Goal: Task Accomplishment & Management: Complete application form

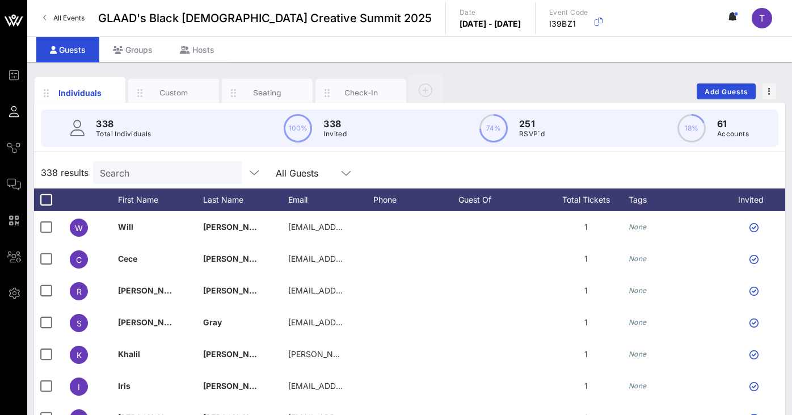
click at [47, 20] on link "All Events" at bounding box center [63, 18] width 55 height 18
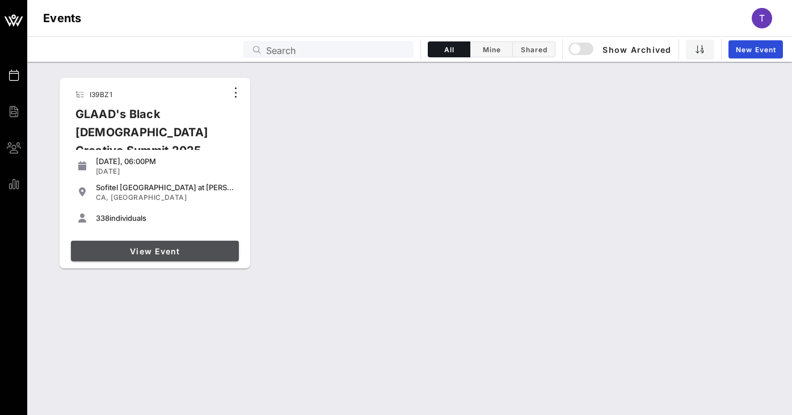
click at [145, 255] on span "View Event" at bounding box center [154, 251] width 159 height 10
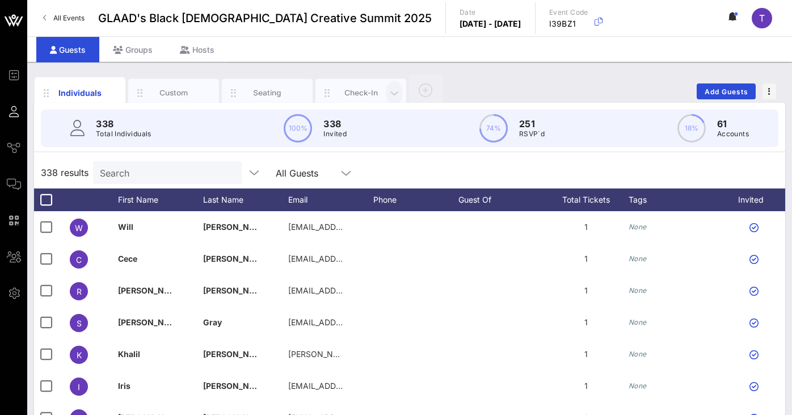
click at [397, 92] on icon "button" at bounding box center [394, 93] width 14 height 12
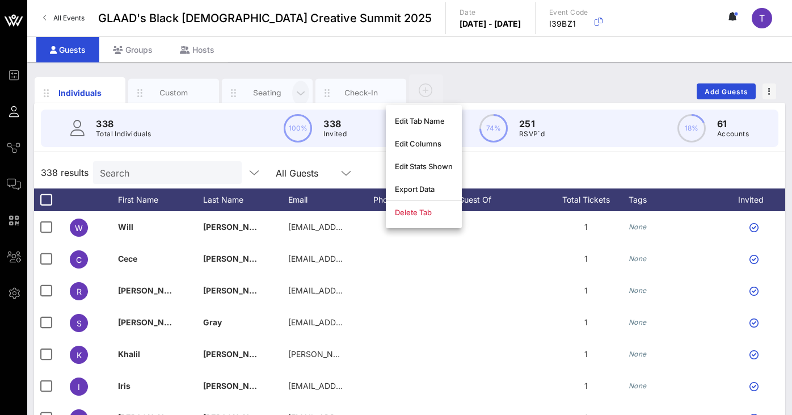
click at [301, 92] on icon "button" at bounding box center [301, 93] width 14 height 12
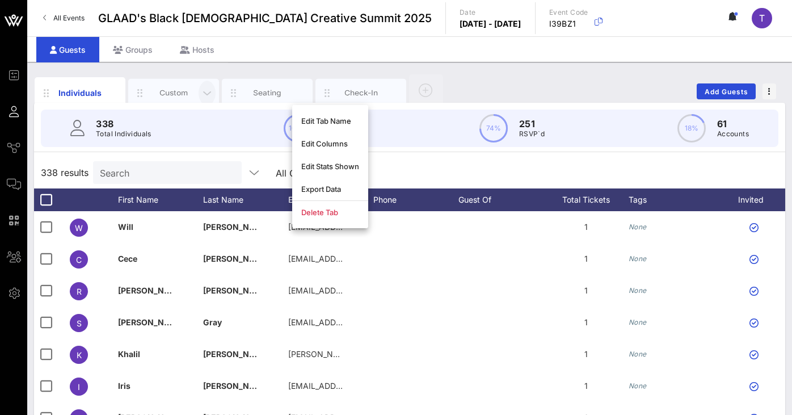
click at [206, 91] on icon "button" at bounding box center [207, 93] width 14 height 12
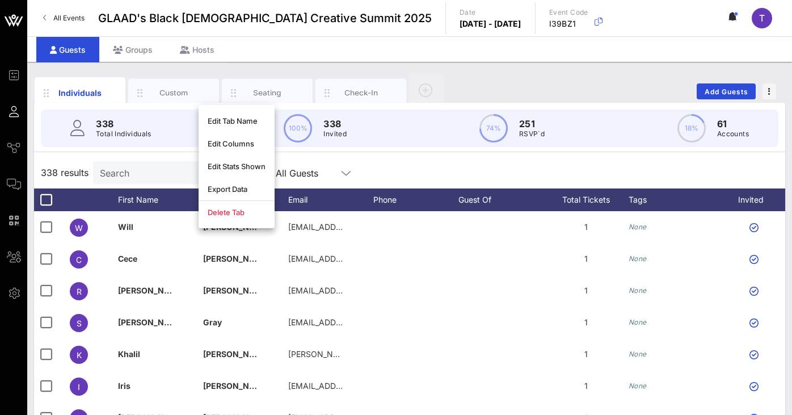
click at [474, 84] on div "Individuals Custom Seating Check-In Add Guests" at bounding box center [409, 91] width 751 height 36
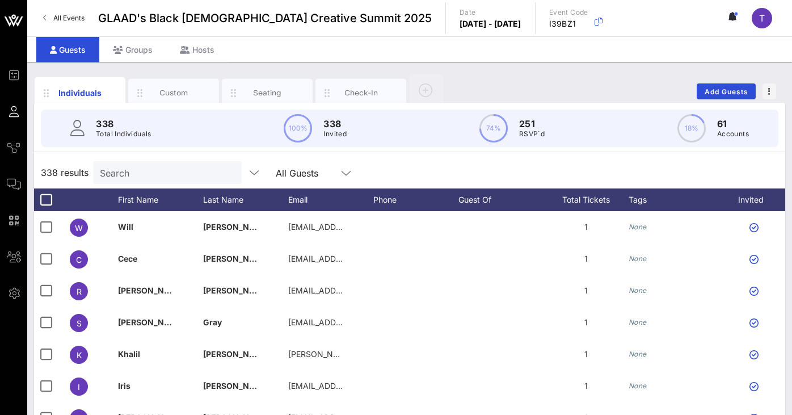
click at [731, 15] on icon at bounding box center [730, 16] width 3 height 7
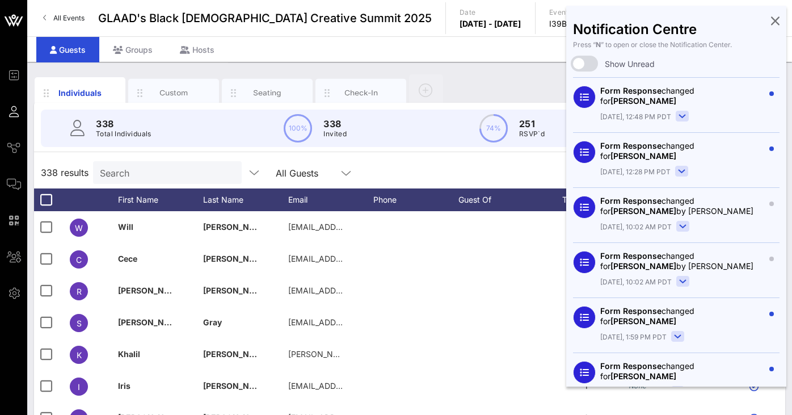
click at [548, 49] on div "Guests Groups Hosts" at bounding box center [409, 49] width 764 height 26
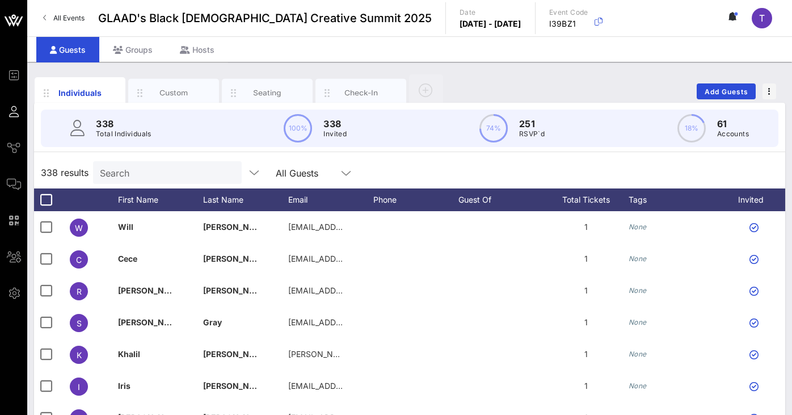
click at [323, 19] on span "GLAAD's Black [DEMOGRAPHIC_DATA] Creative Summit 2025" at bounding box center [264, 18] width 333 height 17
click at [304, 17] on span "GLAAD's Black [DEMOGRAPHIC_DATA] Creative Summit 2025" at bounding box center [264, 18] width 333 height 17
click at [292, 41] on div "Guests Groups Hosts" at bounding box center [409, 49] width 764 height 26
click at [171, 94] on div "Custom" at bounding box center [174, 92] width 50 height 11
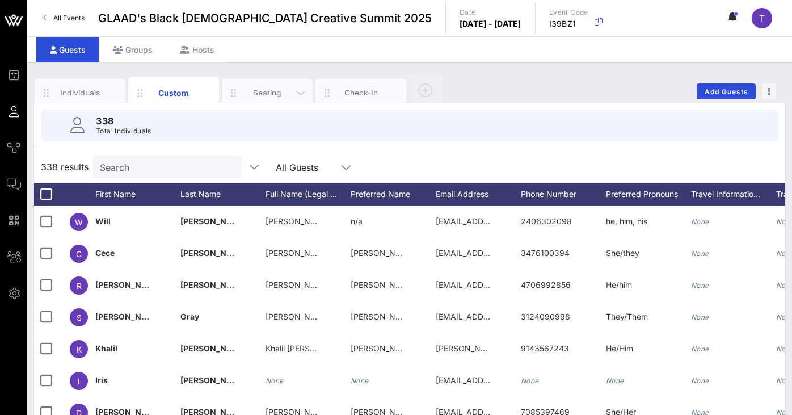
click at [271, 88] on div "Seating" at bounding box center [267, 92] width 50 height 11
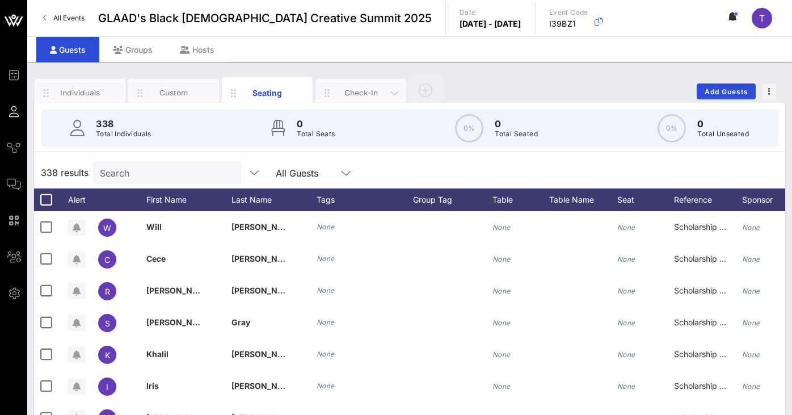
click at [341, 86] on div "Check-In" at bounding box center [360, 93] width 91 height 28
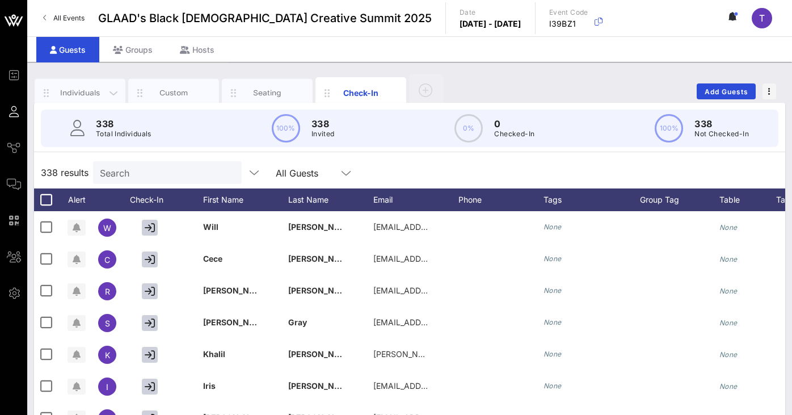
click at [80, 92] on div "Individuals" at bounding box center [80, 92] width 50 height 11
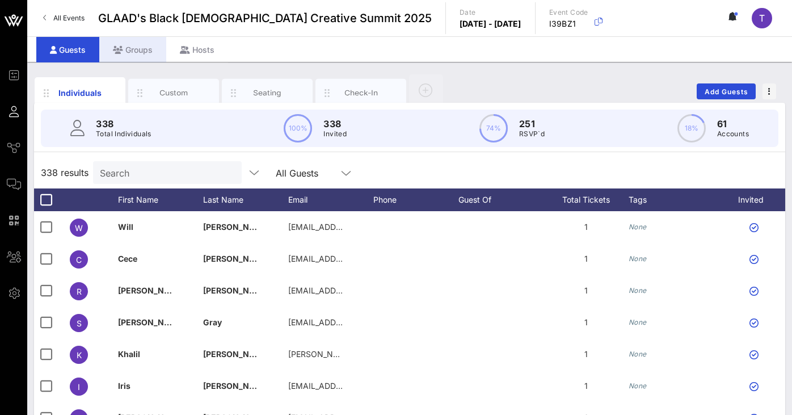
click at [130, 50] on div "Groups" at bounding box center [132, 50] width 67 height 26
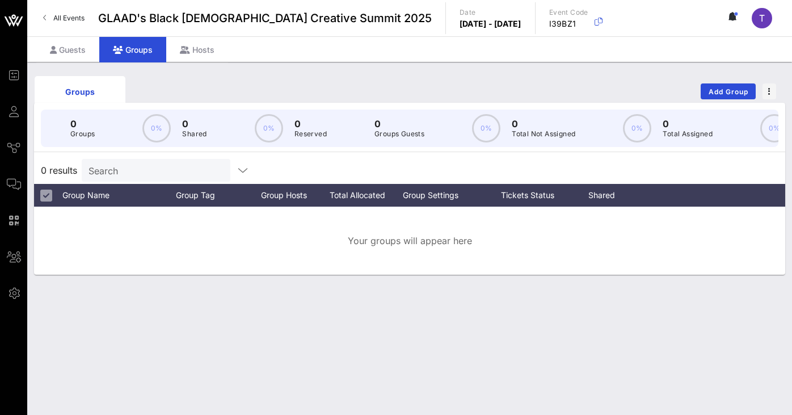
click at [45, 18] on icon at bounding box center [45, 18] width 4 height 1
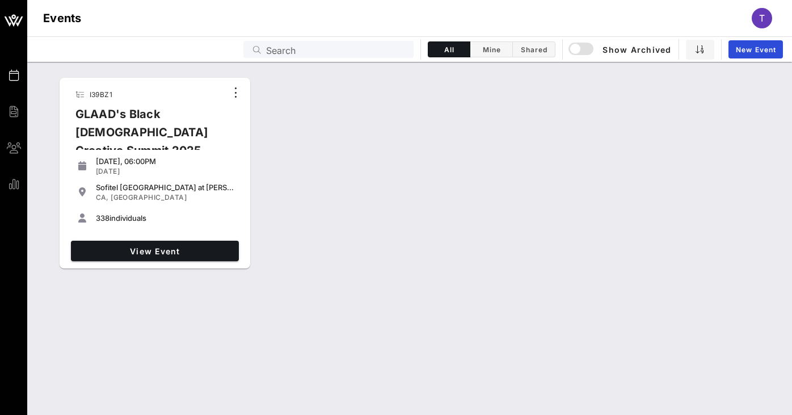
click at [310, 48] on input "Search" at bounding box center [336, 49] width 141 height 15
paste input "Speakers/Moderators (2023)"
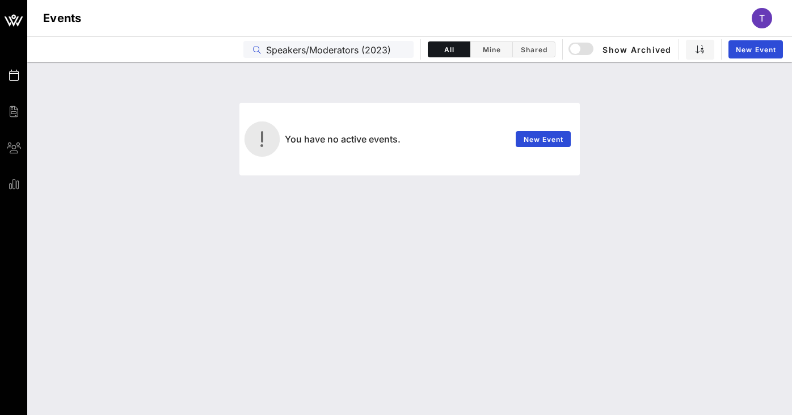
click at [379, 49] on input "Speakers/Moderators (2023)" at bounding box center [336, 49] width 141 height 15
type input "B"
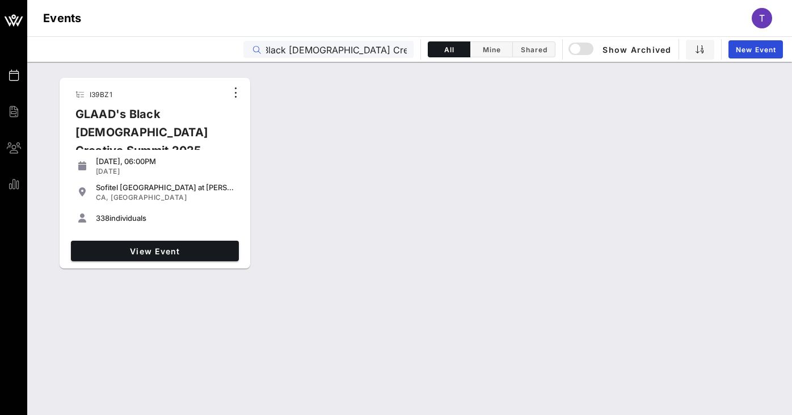
scroll to position [0, 50]
type input "GLAAD's Black [DEMOGRAPHIC_DATA] Creative Summit 2023"
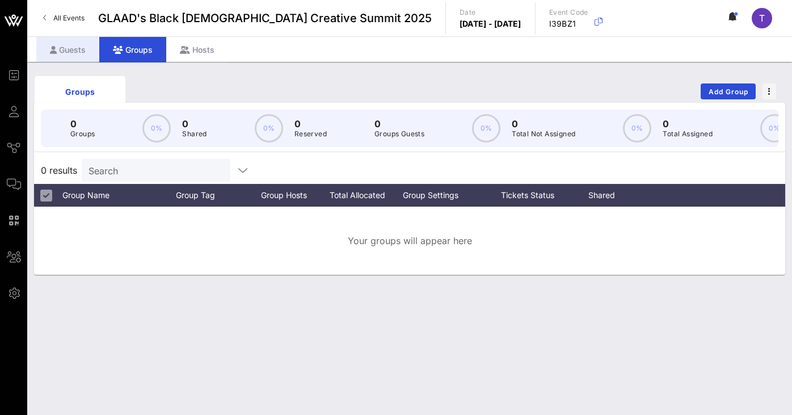
click at [60, 50] on div "Guests" at bounding box center [67, 50] width 63 height 26
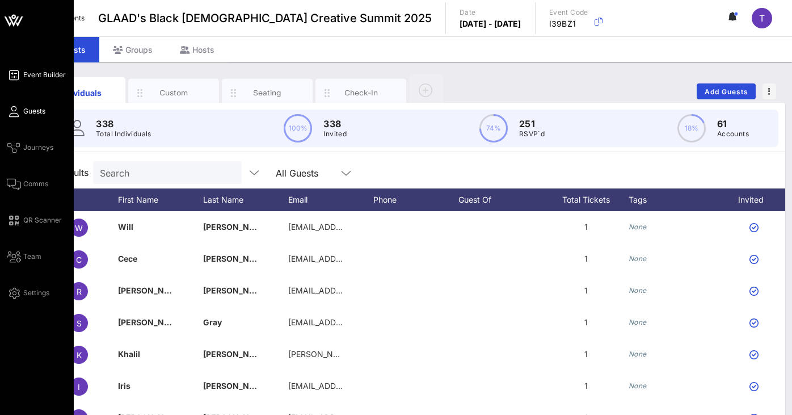
click at [25, 75] on span "Event Builder" at bounding box center [44, 75] width 43 height 10
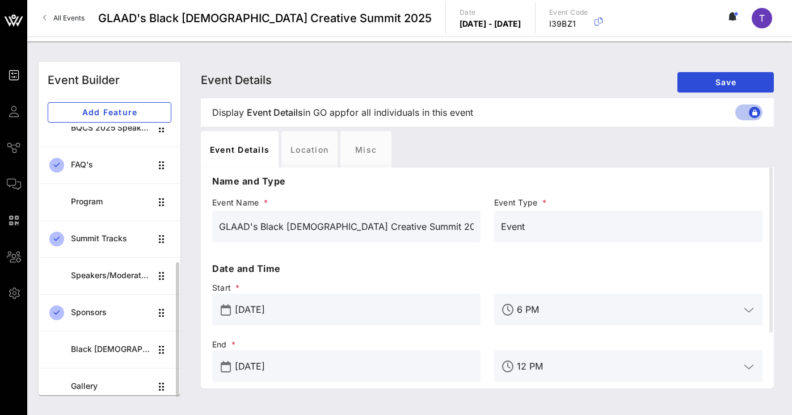
scroll to position [278, 0]
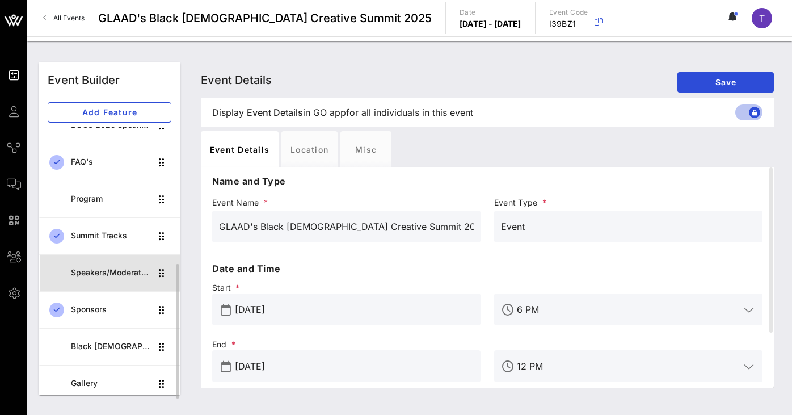
click at [117, 274] on div "Speakers/Moderators" at bounding box center [111, 273] width 80 height 10
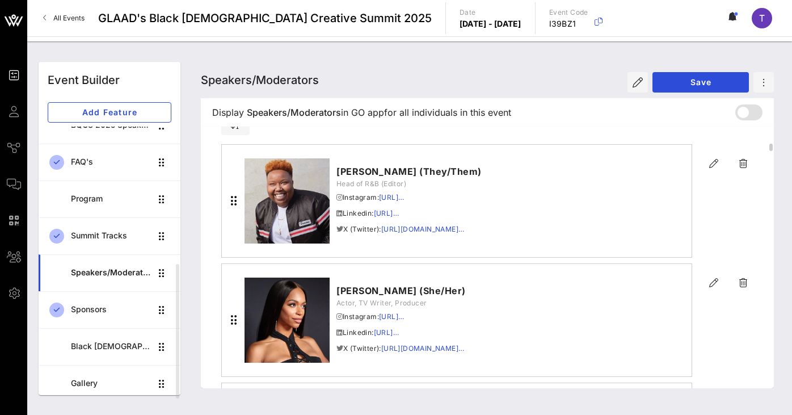
scroll to position [53, 0]
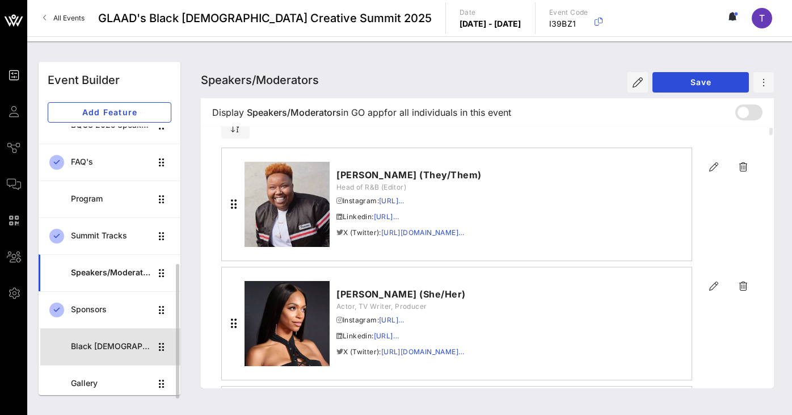
click at [115, 355] on div "Black [DEMOGRAPHIC_DATA] Creative Summit CoHort" at bounding box center [111, 346] width 80 height 23
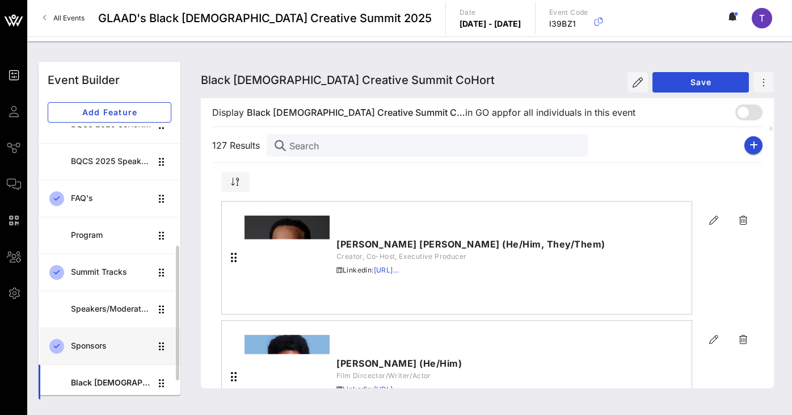
scroll to position [207, 0]
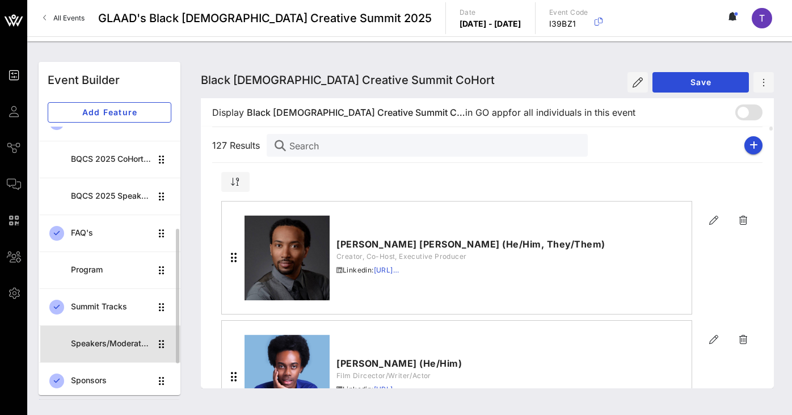
click at [115, 333] on div "Speakers/Moderators" at bounding box center [111, 343] width 80 height 23
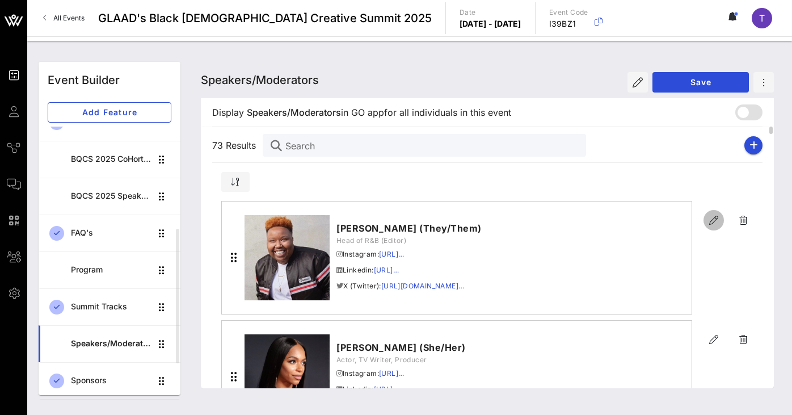
click at [715, 218] on icon "button" at bounding box center [714, 220] width 14 height 14
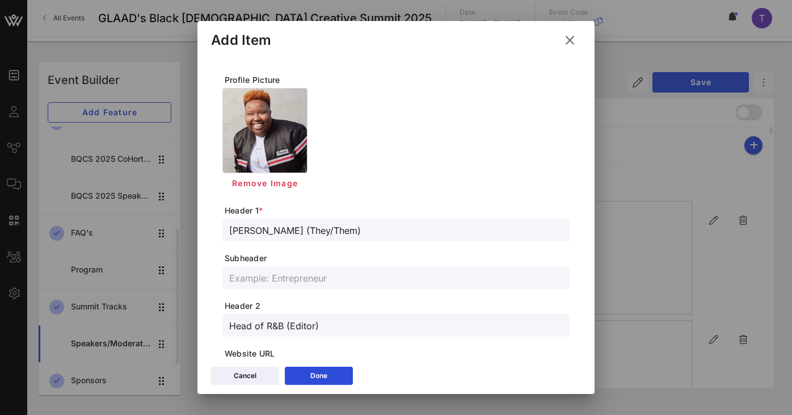
scroll to position [355, 0]
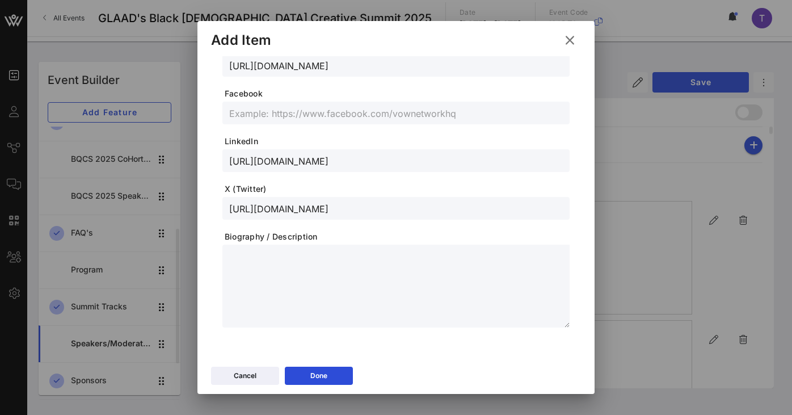
click at [280, 253] on textarea at bounding box center [399, 287] width 340 height 79
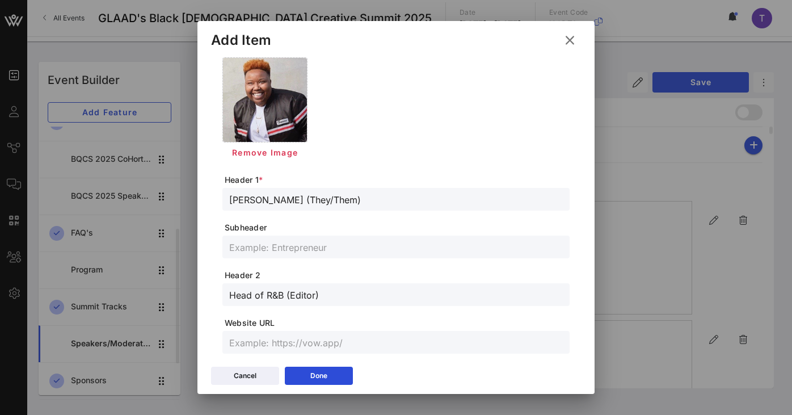
scroll to position [0, 0]
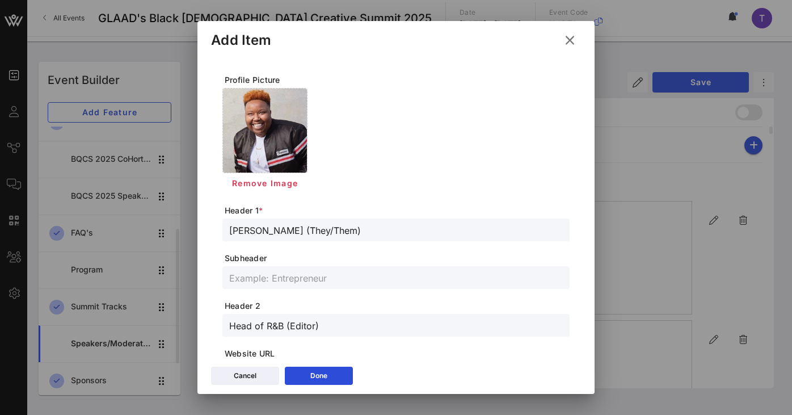
click at [569, 40] on icon at bounding box center [569, 40] width 19 height 19
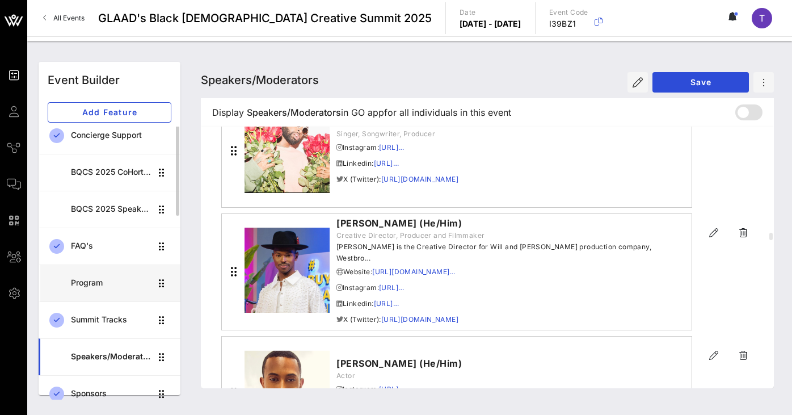
scroll to position [280, 0]
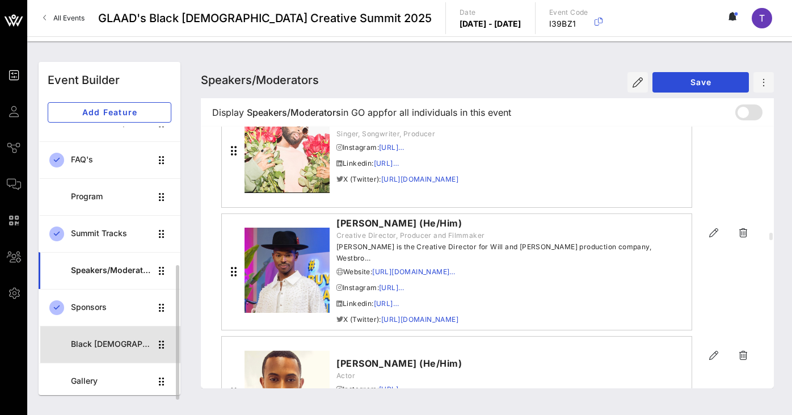
click at [121, 346] on div "Black [DEMOGRAPHIC_DATA] Creative Summit CoHort" at bounding box center [111, 344] width 80 height 10
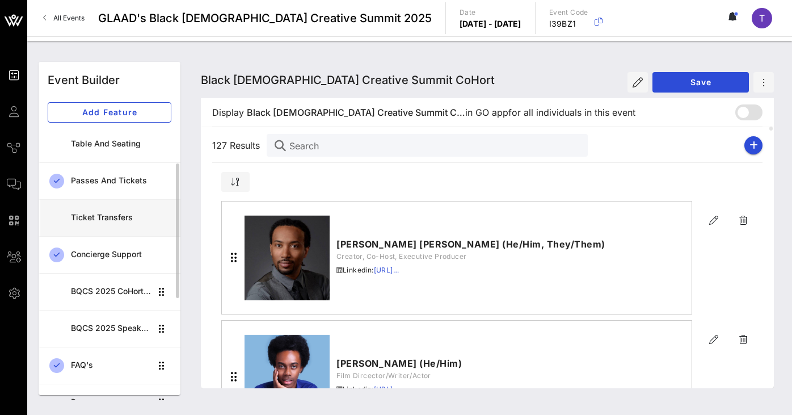
scroll to position [96, 0]
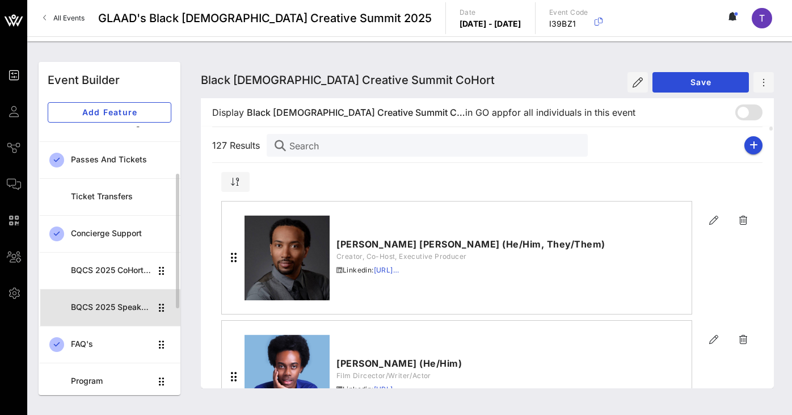
click at [122, 315] on div "BQCS 2025 Speaker Lineup" at bounding box center [111, 306] width 80 height 23
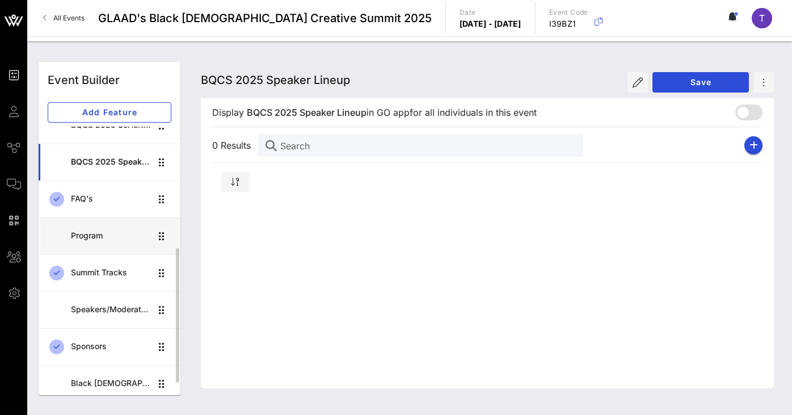
scroll to position [243, 0]
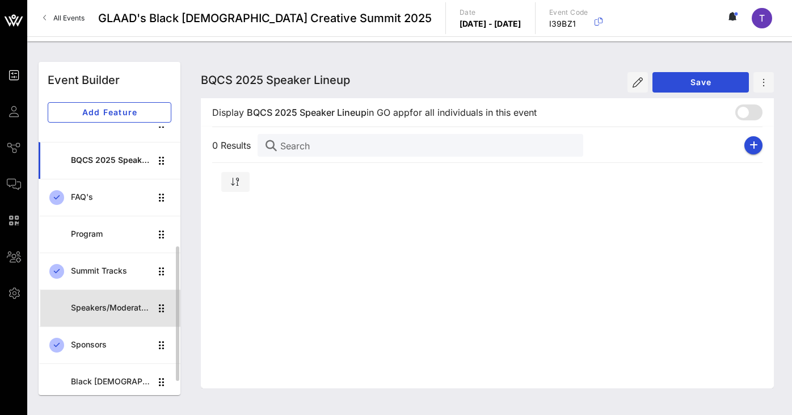
click at [116, 307] on div "Speakers/Moderators" at bounding box center [111, 308] width 80 height 10
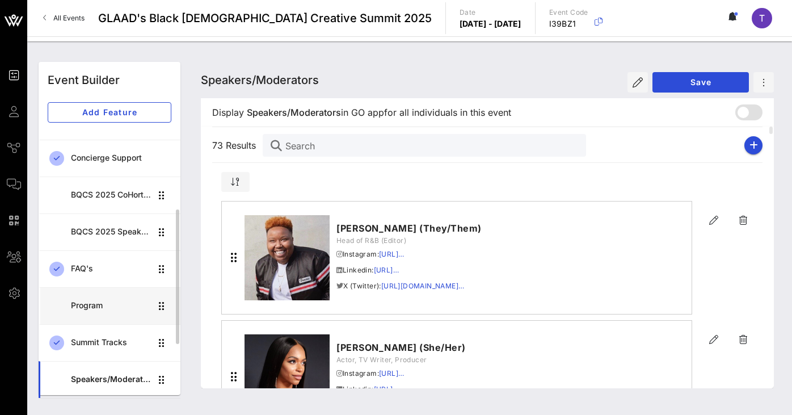
scroll to position [170, 0]
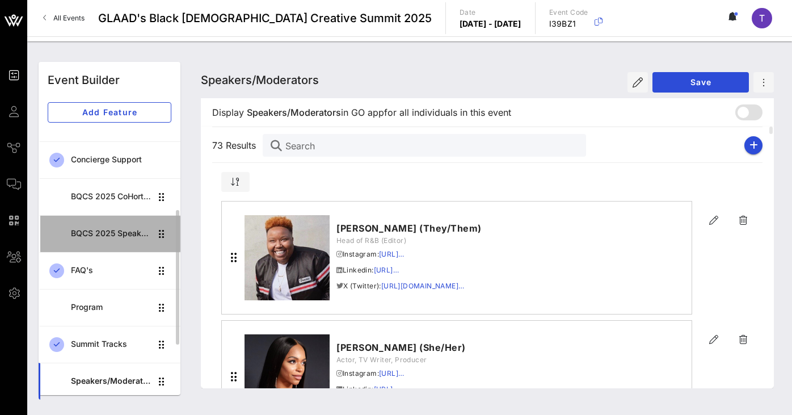
click at [118, 235] on div "BQCS 2025 Speaker Lineup" at bounding box center [111, 234] width 80 height 10
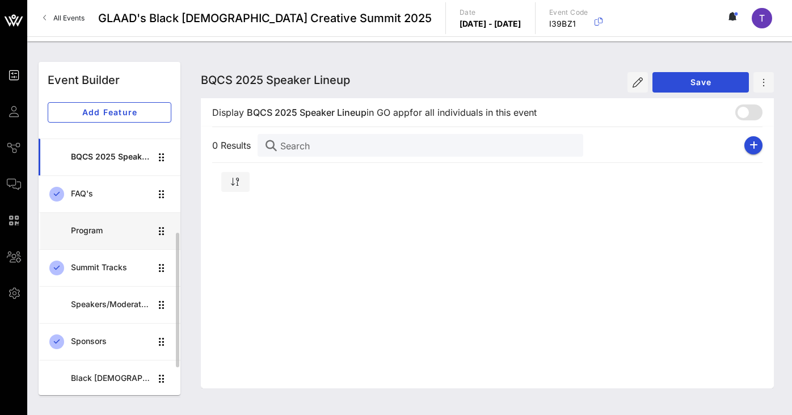
scroll to position [250, 0]
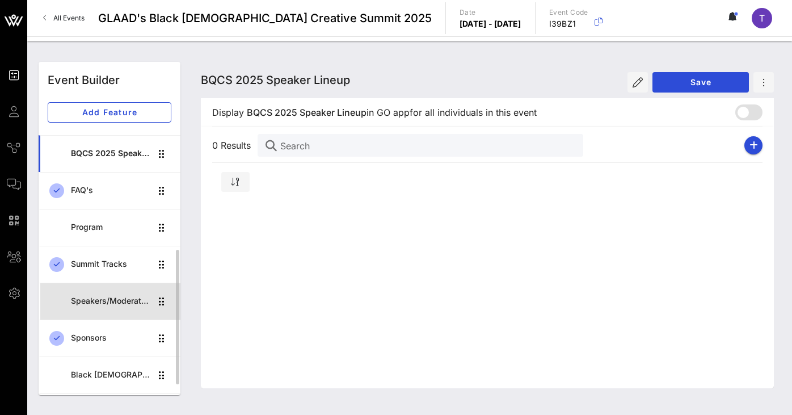
click at [104, 298] on div "Speakers/Moderators" at bounding box center [111, 301] width 80 height 10
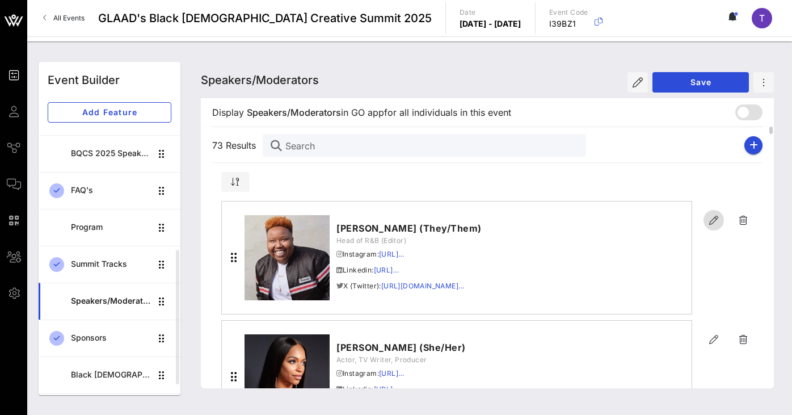
click at [711, 221] on icon "button" at bounding box center [714, 220] width 14 height 14
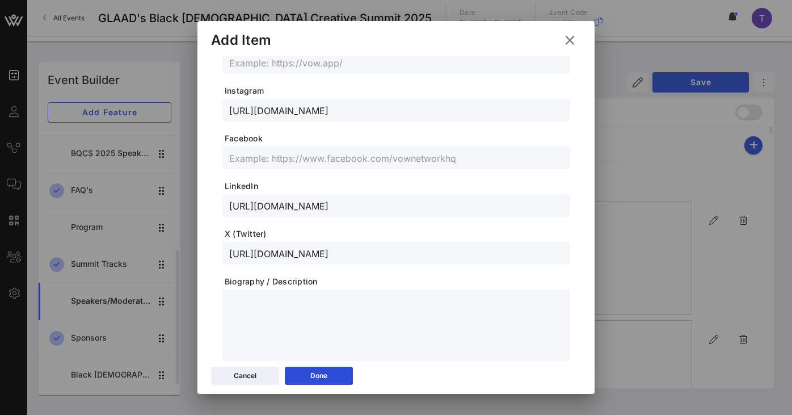
scroll to position [355, 0]
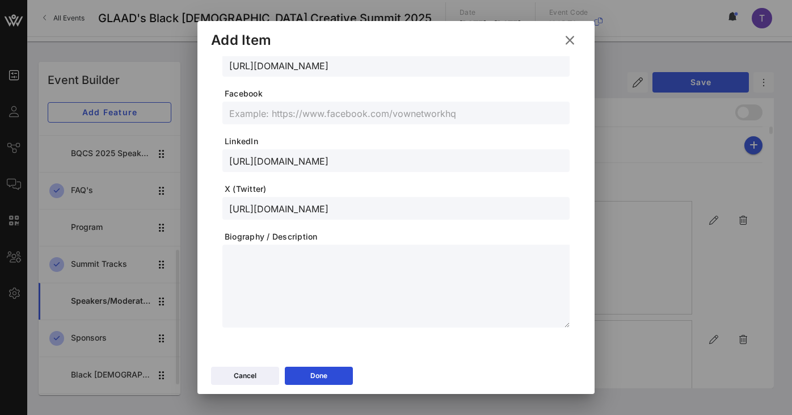
click at [575, 37] on icon at bounding box center [569, 39] width 16 height 15
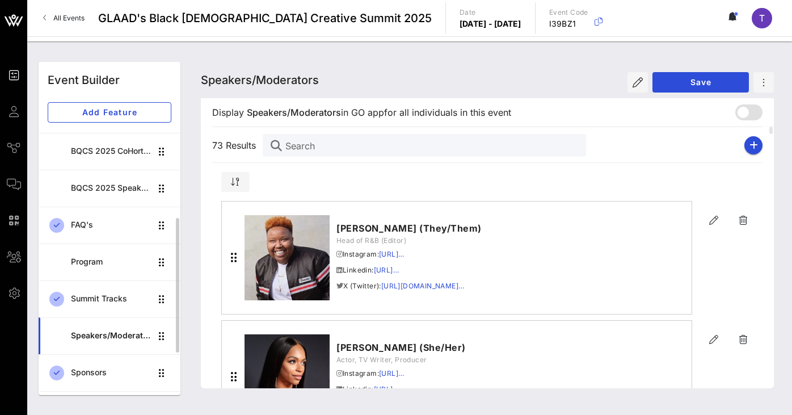
scroll to position [198, 0]
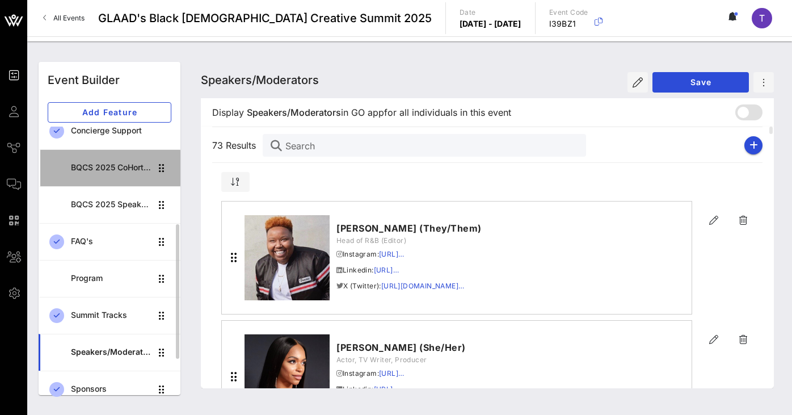
click at [120, 168] on div "BQCS 2025 CoHort Guestbook" at bounding box center [111, 168] width 80 height 10
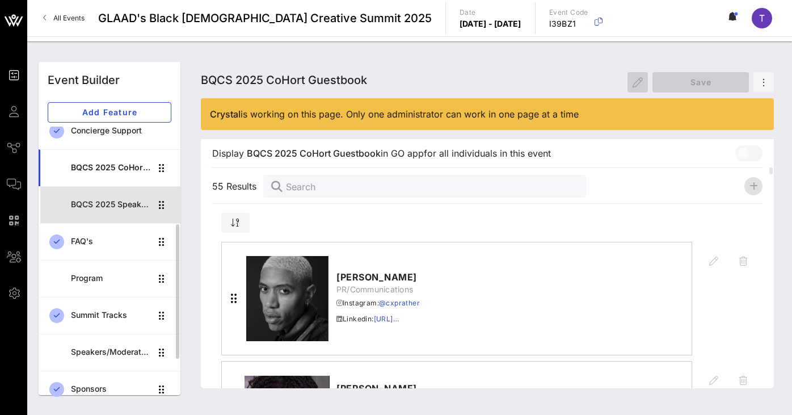
click at [103, 201] on div "BQCS 2025 Speaker Lineup" at bounding box center [111, 205] width 80 height 10
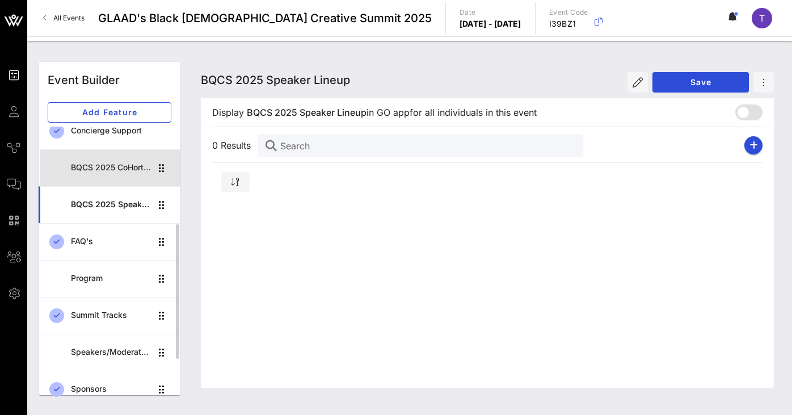
click at [110, 159] on div "BQCS 2025 CoHort Guestbook" at bounding box center [111, 167] width 80 height 23
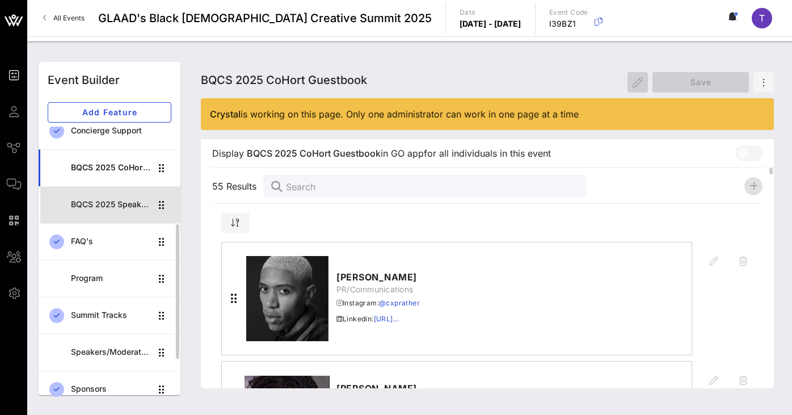
click at [113, 198] on div "BQCS 2025 Speaker Lineup" at bounding box center [111, 204] width 80 height 23
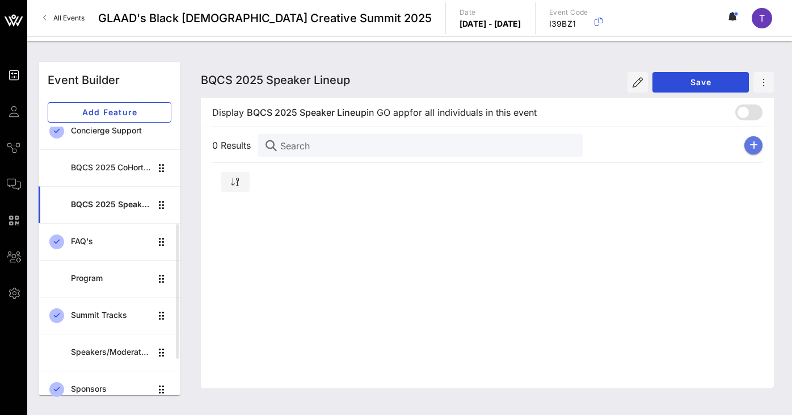
click at [760, 140] on button "button" at bounding box center [753, 145] width 18 height 18
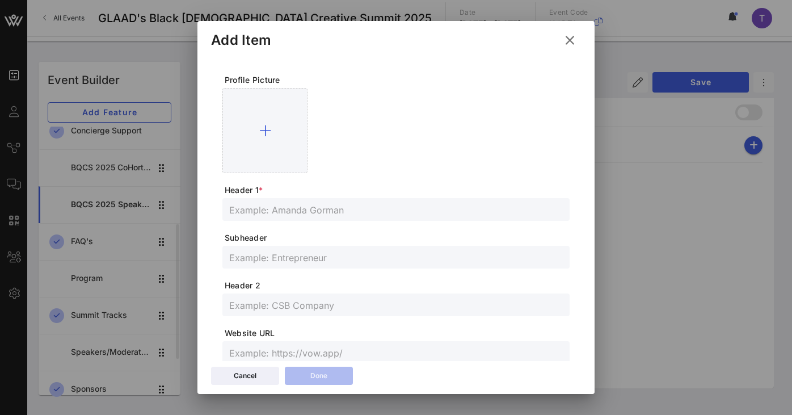
click at [288, 213] on input "text" at bounding box center [395, 209] width 333 height 15
type input "[PERSON_NAME] (He/Him)"
click at [286, 299] on input "text" at bounding box center [395, 304] width 333 height 15
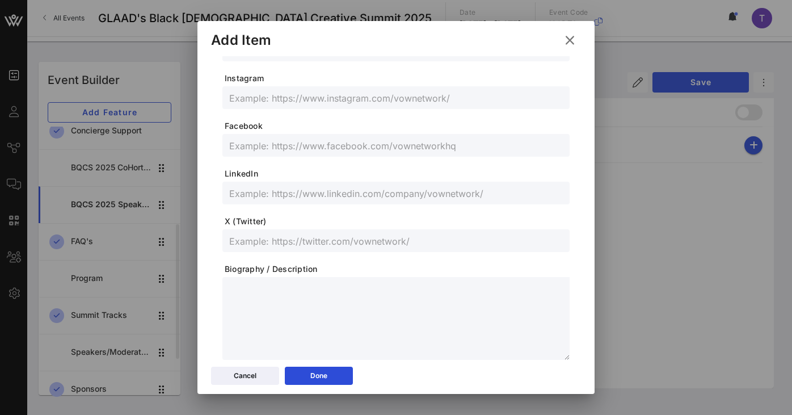
scroll to position [316, 0]
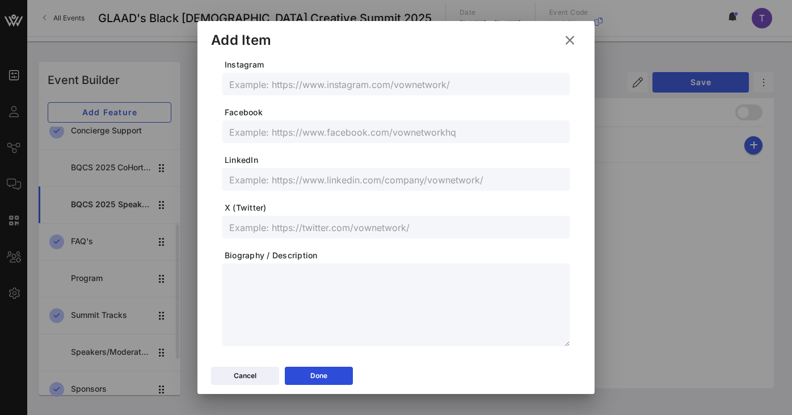
click at [255, 291] on textarea at bounding box center [399, 306] width 340 height 79
paste textarea "**********"
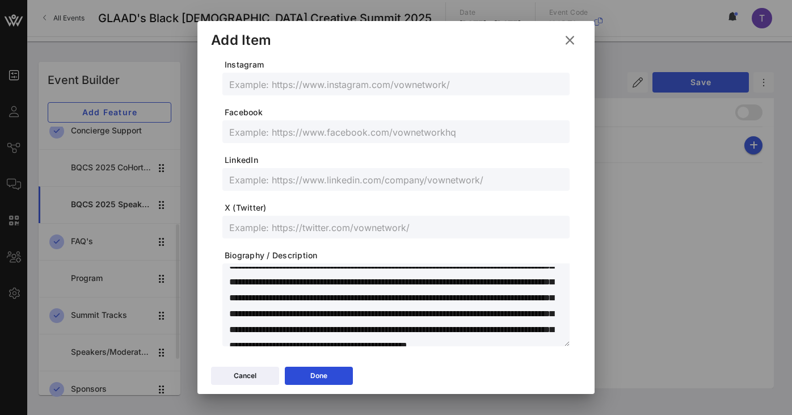
scroll to position [0, 0]
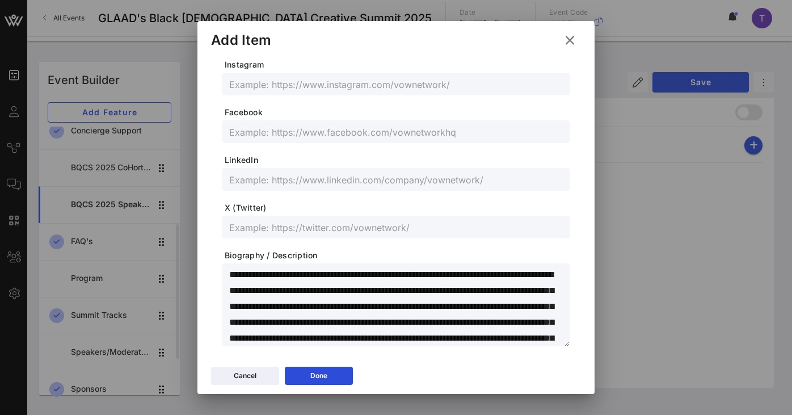
drag, startPoint x: 317, startPoint y: 277, endPoint x: 278, endPoint y: 275, distance: 38.6
click at [278, 275] on textarea "**********" at bounding box center [399, 306] width 340 height 79
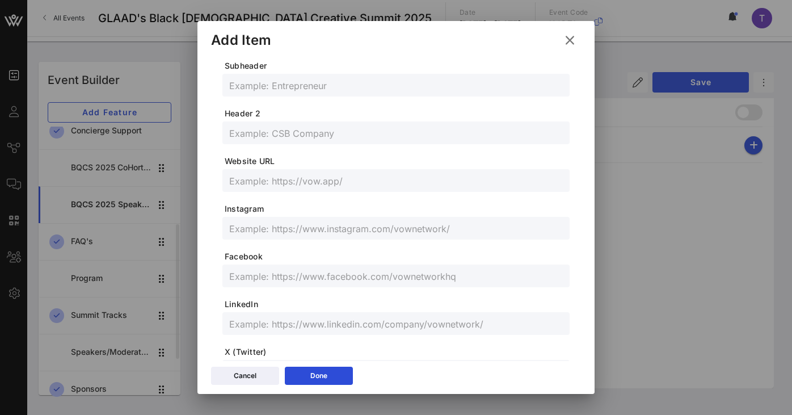
scroll to position [148, 0]
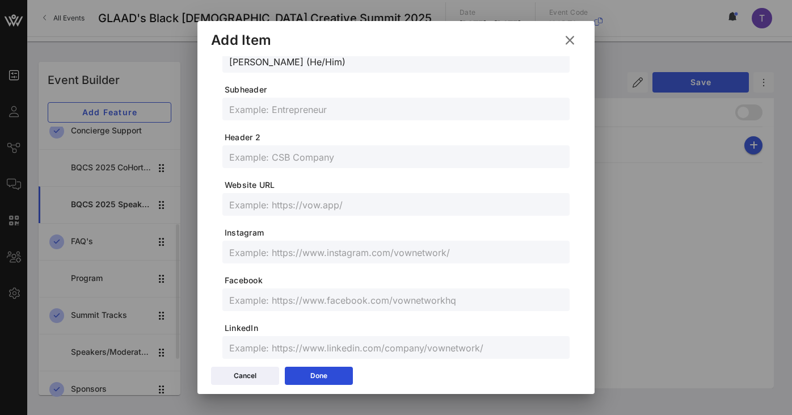
type textarea "**********"
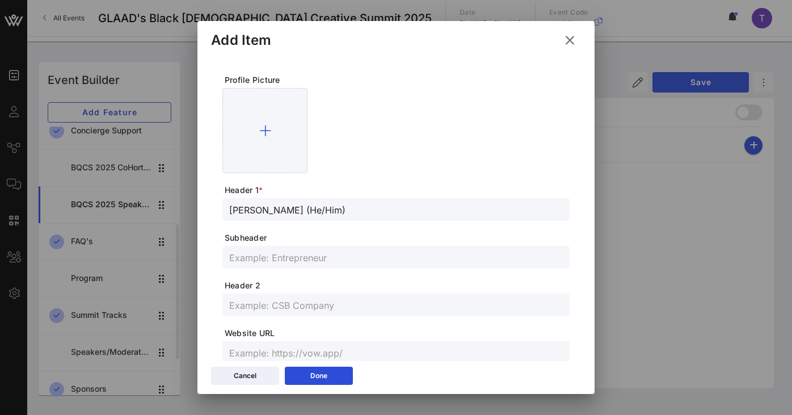
scroll to position [335, 0]
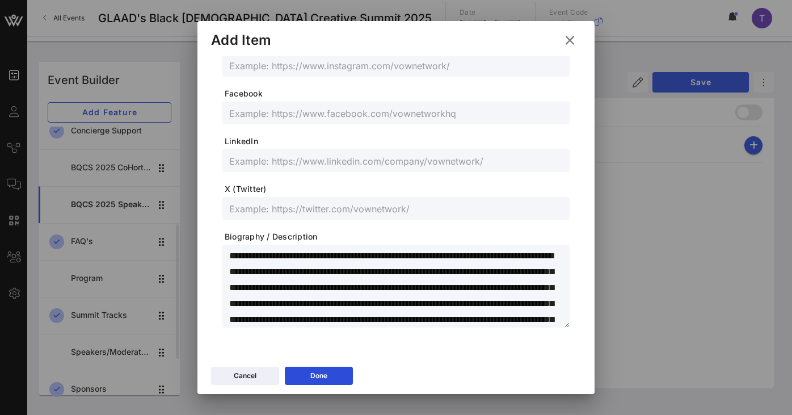
click at [343, 258] on textarea "**********" at bounding box center [399, 287] width 340 height 79
drag, startPoint x: 371, startPoint y: 257, endPoint x: 534, endPoint y: 261, distance: 163.4
click at [534, 261] on textarea "**********" at bounding box center [399, 287] width 340 height 79
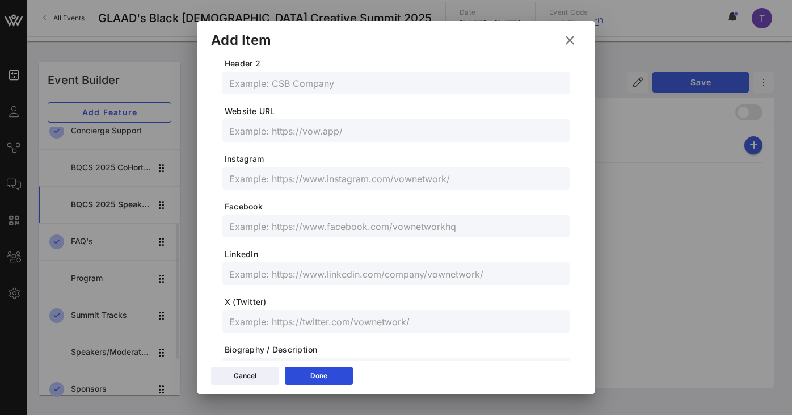
scroll to position [0, 0]
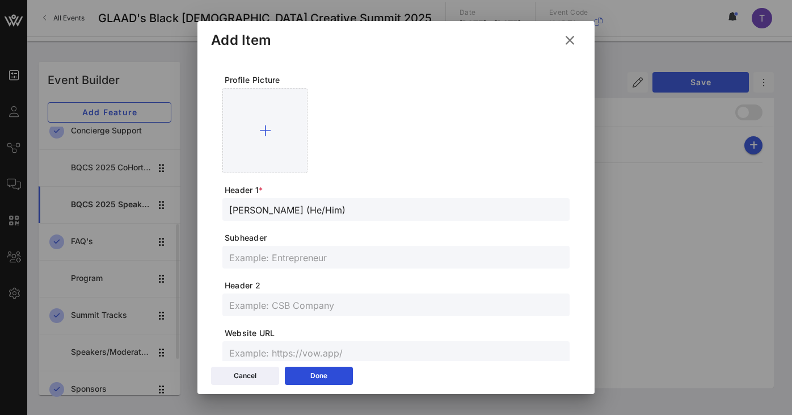
click at [298, 256] on input "text" at bounding box center [395, 257] width 333 height 15
paste input "actor, producer, and media personality"
click at [232, 259] on input "actor, producer, and media personality" at bounding box center [395, 257] width 333 height 15
click at [260, 254] on input "Actor, producer, and media personality" at bounding box center [395, 257] width 333 height 15
click at [325, 258] on input "Actor, Producer, and media personality" at bounding box center [395, 257] width 333 height 15
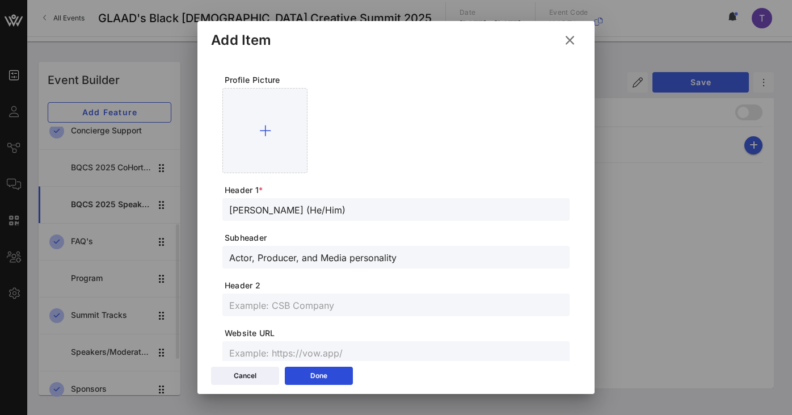
click at [352, 257] on input "Actor, Producer, and Media personality" at bounding box center [395, 257] width 333 height 15
click at [336, 258] on input "Actor, Producer, and Mdeia Personality" at bounding box center [395, 257] width 333 height 15
type input "Actor, Producer, and Media Personality"
click at [395, 174] on form "**********" at bounding box center [395, 368] width 347 height 588
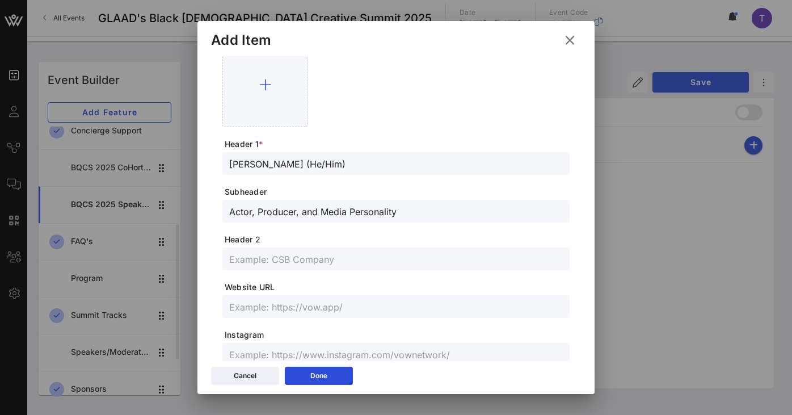
click at [370, 217] on input "Actor, Producer, and Media Personality" at bounding box center [395, 211] width 333 height 15
click at [370, 215] on input "Actor, Producer, and Media Personality" at bounding box center [395, 211] width 333 height 15
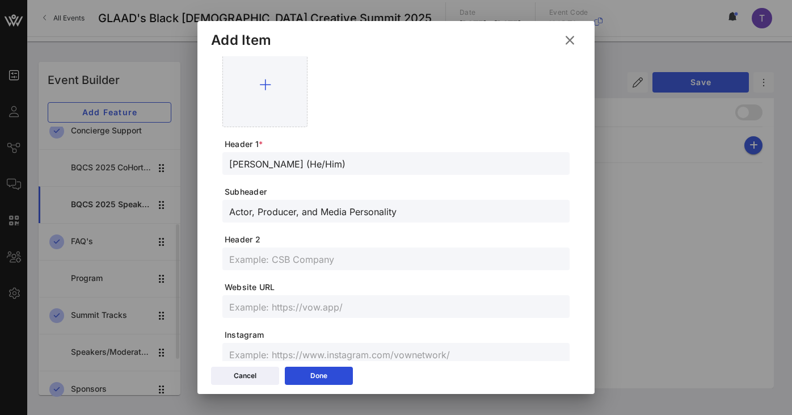
click at [370, 215] on input "Actor, Producer, and Media Personality" at bounding box center [395, 211] width 333 height 15
click at [349, 249] on div at bounding box center [395, 258] width 333 height 23
paste input "Actor, Producer, and Media Personality"
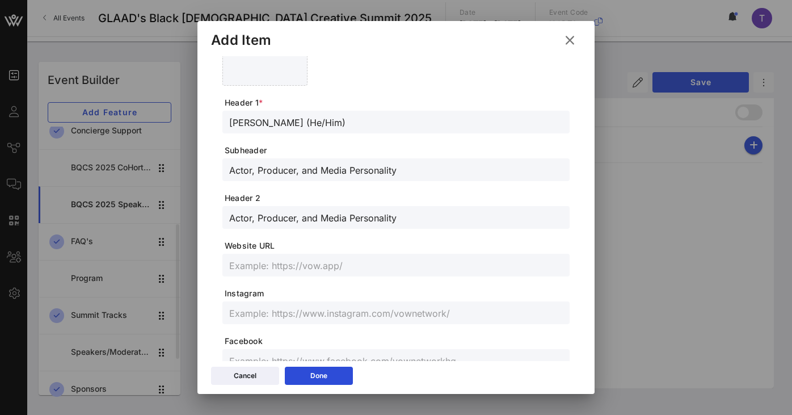
scroll to position [96, 0]
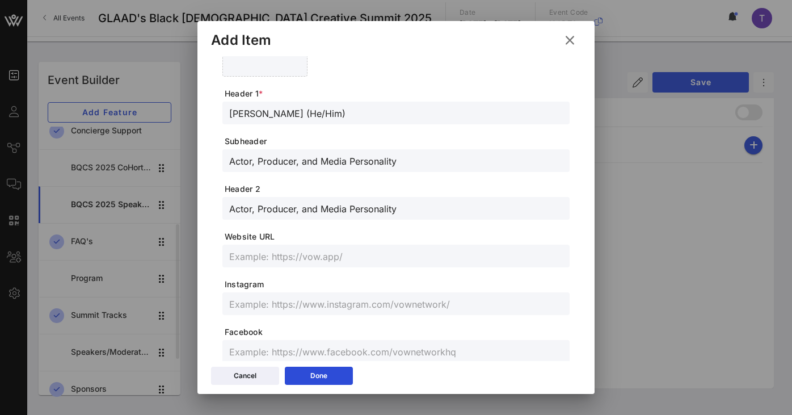
type input "Actor, Producer, and Media Personality"
click at [354, 268] on form "**********" at bounding box center [395, 272] width 347 height 588
click at [334, 260] on input "text" at bounding box center [395, 255] width 333 height 15
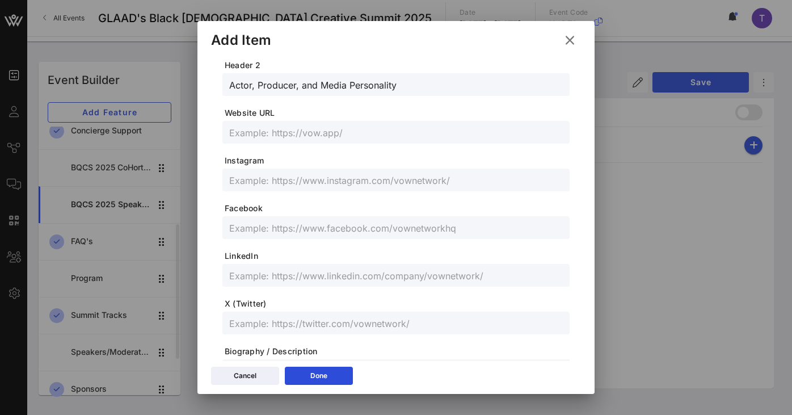
scroll to position [0, 0]
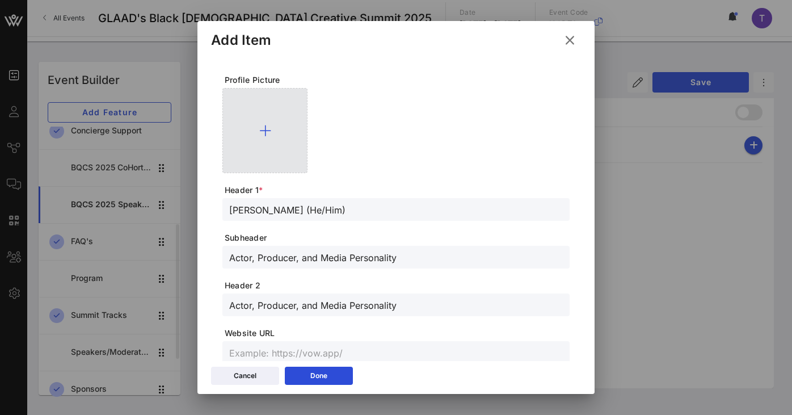
click at [271, 128] on div at bounding box center [264, 130] width 85 height 85
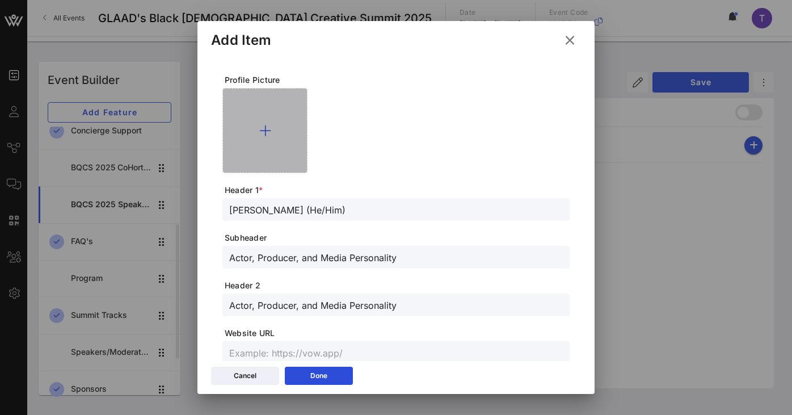
click at [266, 120] on div at bounding box center [264, 130] width 85 height 85
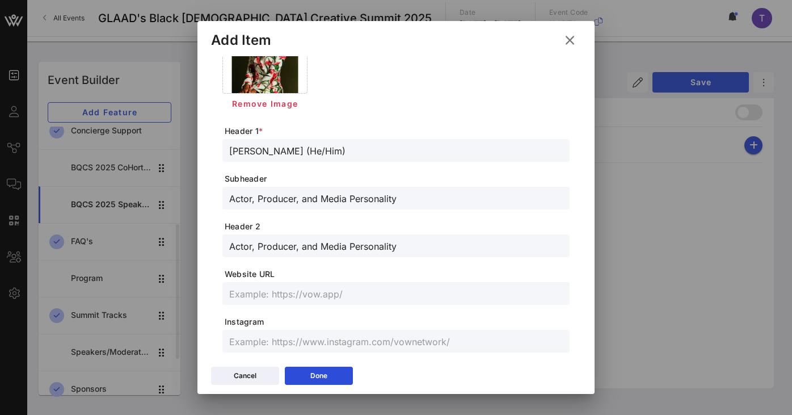
scroll to position [110, 0]
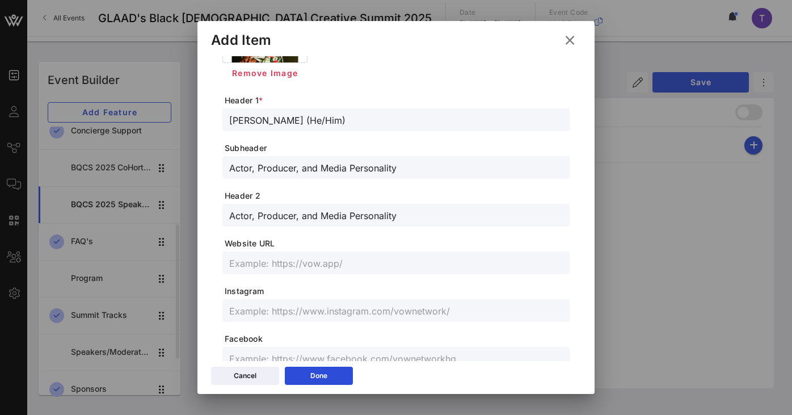
click at [401, 167] on input "Actor, Producer, and Media Personality" at bounding box center [395, 167] width 333 height 15
click at [403, 166] on input "Actor, Producer, and Media Personality" at bounding box center [395, 167] width 333 height 15
click at [412, 178] on div at bounding box center [395, 167] width 333 height 23
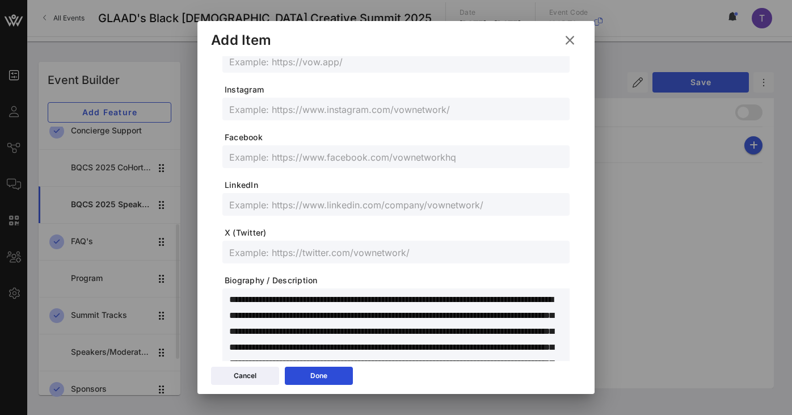
scroll to position [291, 0]
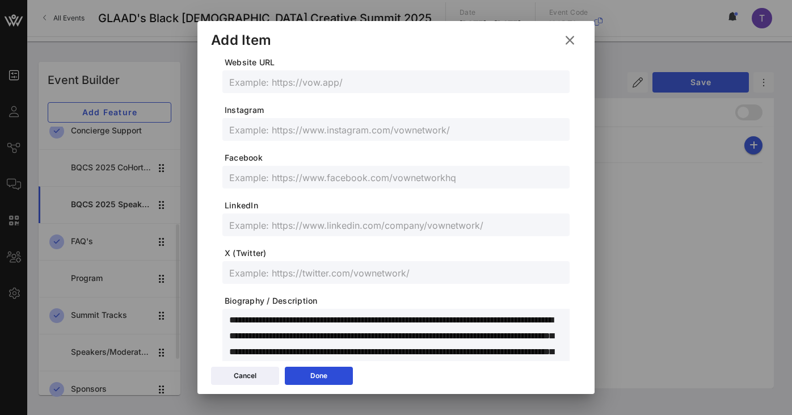
click at [343, 133] on input "text" at bounding box center [395, 129] width 333 height 15
paste input "[URL][DOMAIN_NAME]"
type input "[URL][DOMAIN_NAME]"
click at [429, 149] on form "**********" at bounding box center [395, 87] width 347 height 608
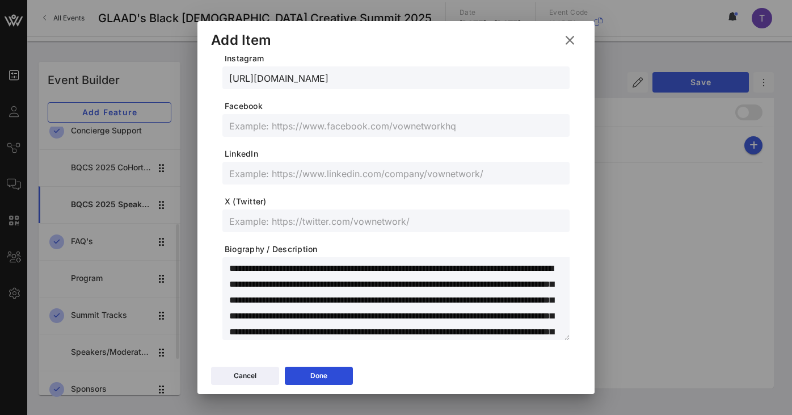
scroll to position [355, 0]
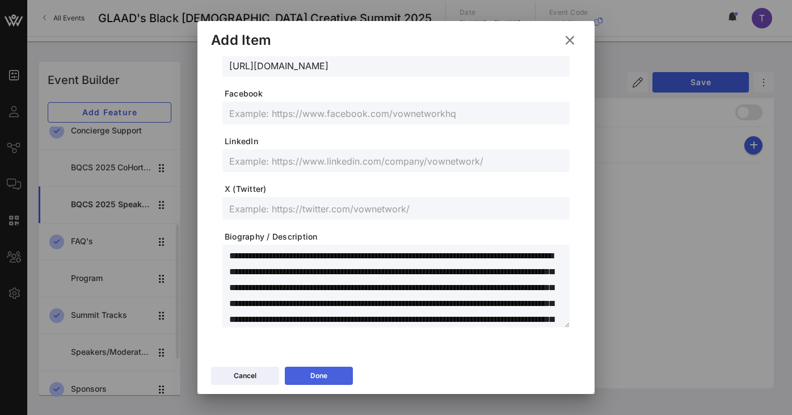
click at [335, 382] on button "Done" at bounding box center [319, 375] width 68 height 18
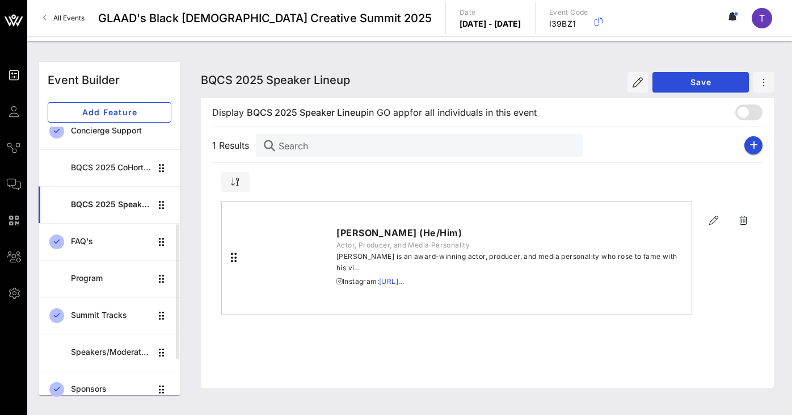
scroll to position [335, 0]
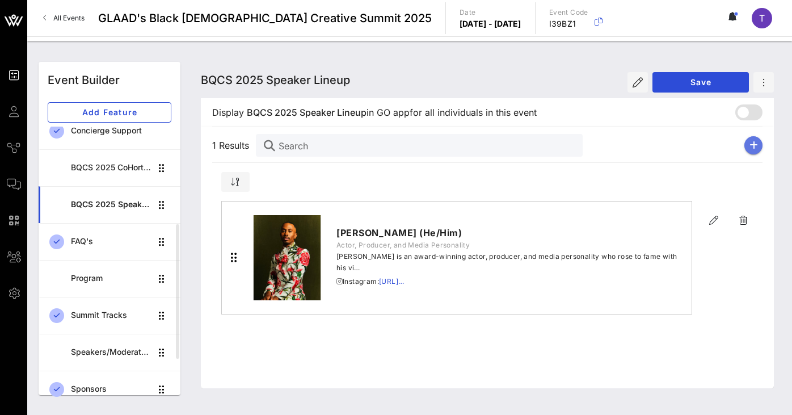
click at [751, 142] on icon "button" at bounding box center [753, 145] width 9 height 9
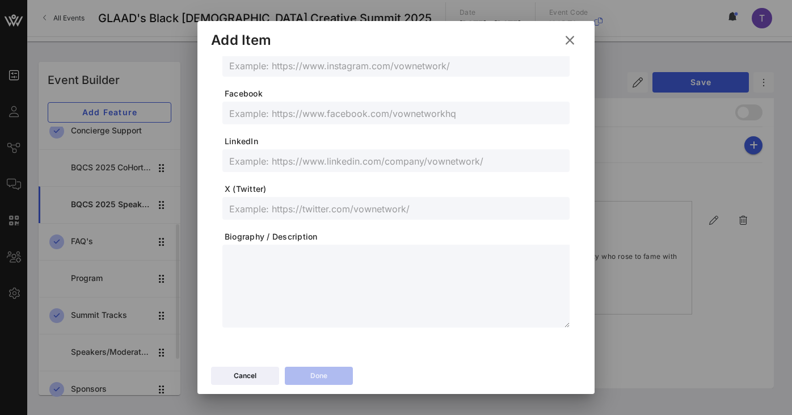
scroll to position [0, 0]
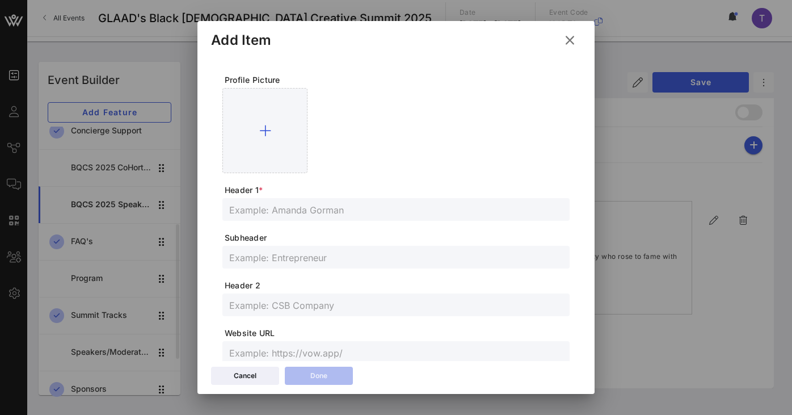
click at [253, 210] on input "text" at bounding box center [395, 209] width 333 height 15
paste input "[PERSON_NAME] (she/her)"
type input "[PERSON_NAME] (she/her)"
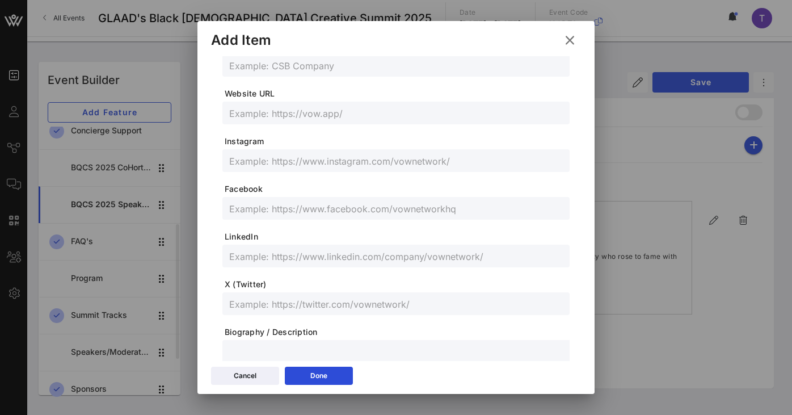
scroll to position [335, 0]
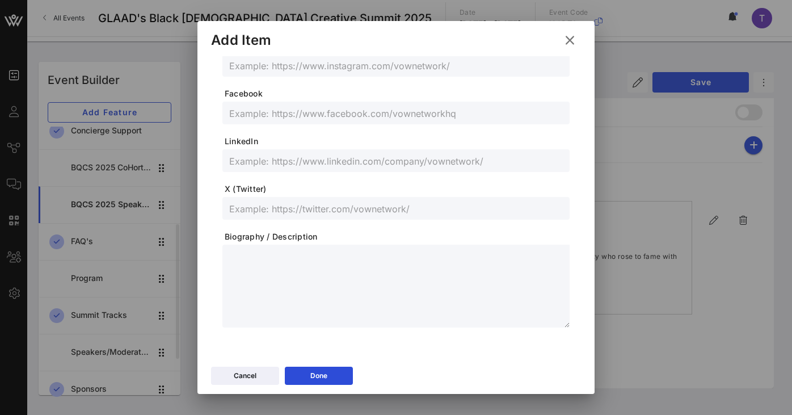
click at [253, 263] on textarea at bounding box center [399, 287] width 340 height 79
paste textarea "**********"
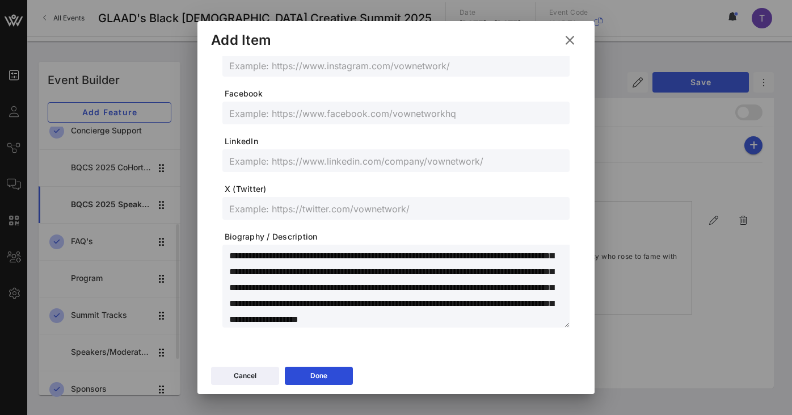
scroll to position [0, 0]
drag, startPoint x: 439, startPoint y: 271, endPoint x: 477, endPoint y: 269, distance: 38.0
click at [477, 269] on textarea "**********" at bounding box center [399, 287] width 340 height 79
click at [519, 296] on textarea "**********" at bounding box center [399, 287] width 340 height 79
type textarea "**********"
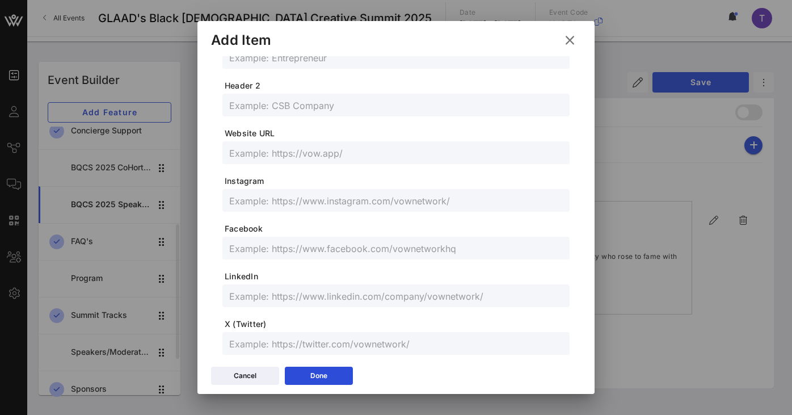
scroll to position [198, 0]
click at [311, 151] on input "text" at bounding box center [395, 153] width 333 height 15
paste input "[URL][DOMAIN_NAME]"
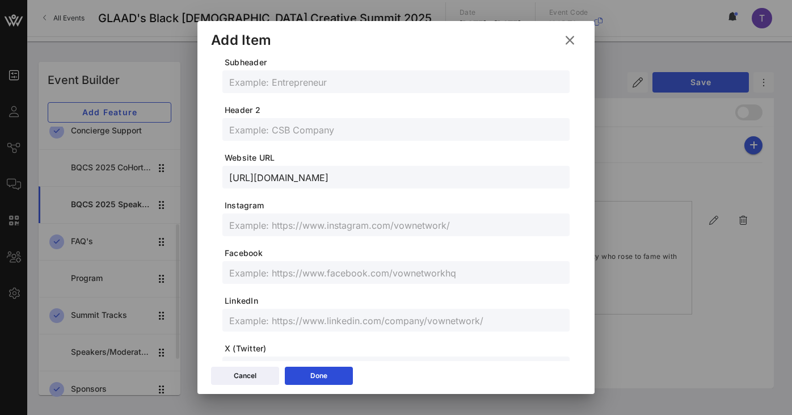
scroll to position [161, 0]
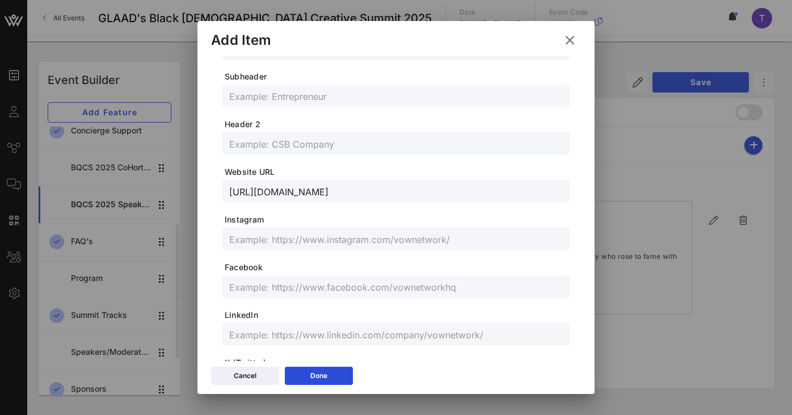
type input "[URL][DOMAIN_NAME]"
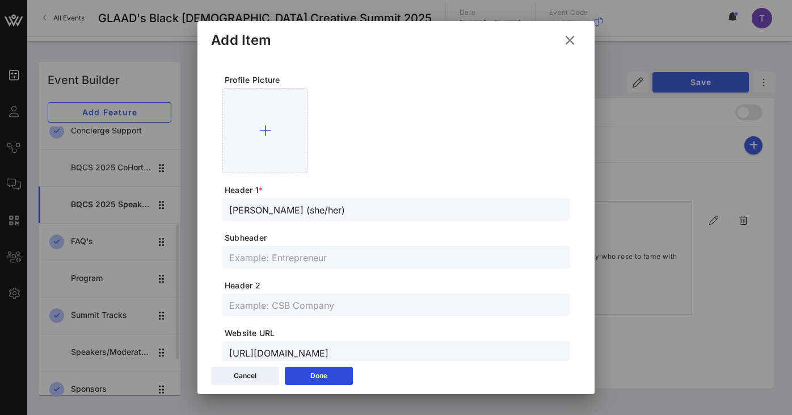
click at [330, 204] on input "[PERSON_NAME] (she/her)" at bounding box center [395, 209] width 333 height 15
click at [362, 163] on div at bounding box center [395, 130] width 347 height 85
click at [322, 377] on div "Done" at bounding box center [318, 375] width 17 height 11
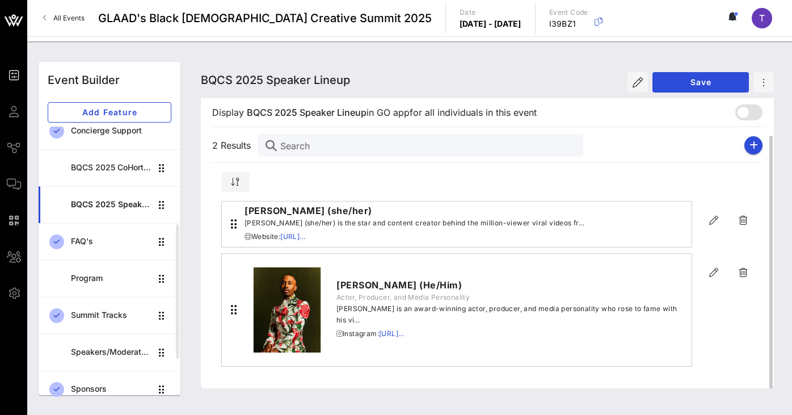
scroll to position [5, 0]
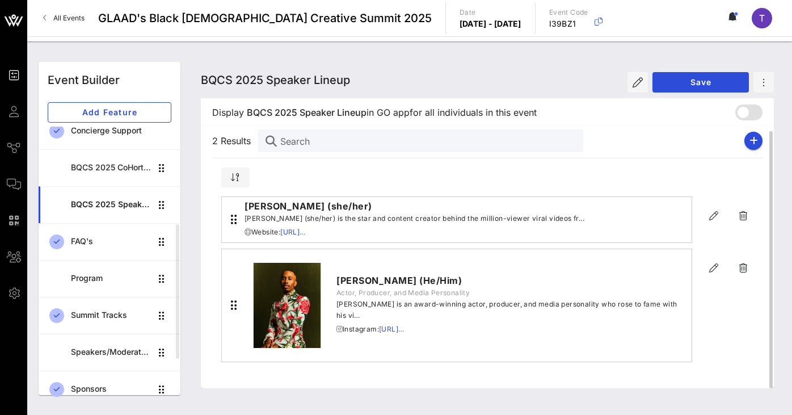
click at [760, 132] on div "2 Results Search" at bounding box center [487, 140] width 550 height 36
click at [756, 140] on icon "button" at bounding box center [753, 140] width 9 height 9
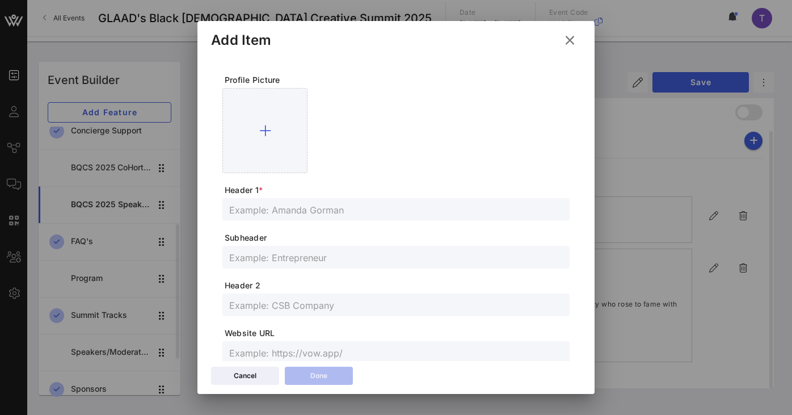
click at [307, 211] on input "text" at bounding box center [395, 209] width 333 height 15
paste input "[PERSON_NAME]"
type input "[PERSON_NAME]"
click at [254, 302] on input "text" at bounding box center [395, 304] width 333 height 15
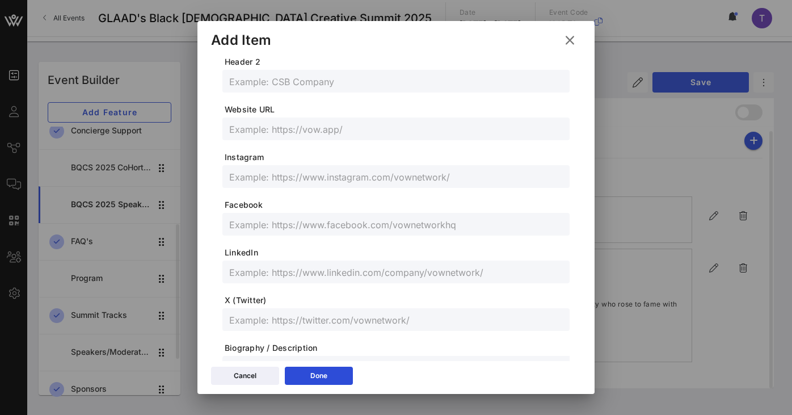
scroll to position [335, 0]
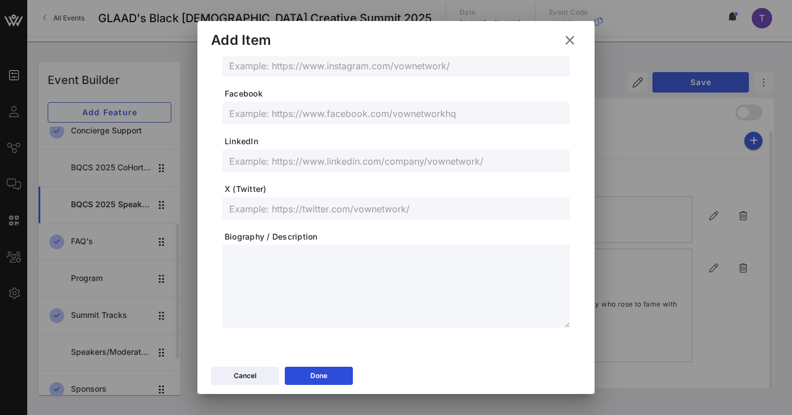
click at [274, 274] on textarea at bounding box center [399, 287] width 340 height 79
paste textarea "**********"
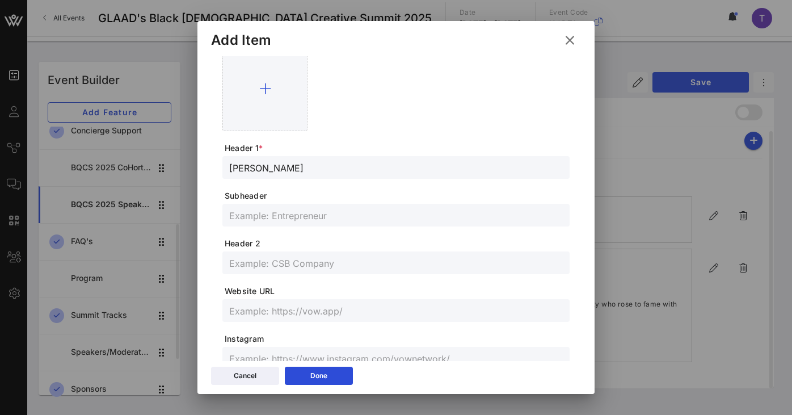
scroll to position [41, 0]
type textarea "**********"
click at [400, 262] on input "text" at bounding box center [395, 263] width 333 height 15
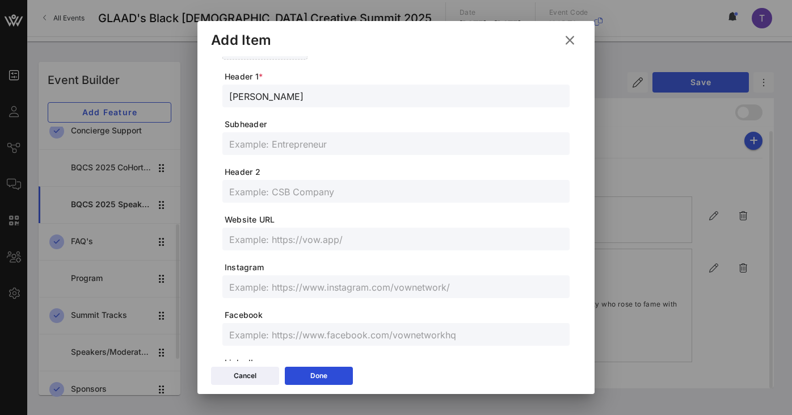
scroll to position [0, 0]
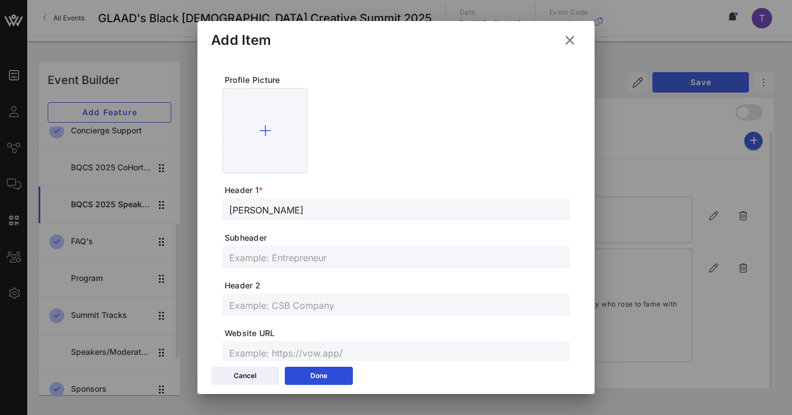
click at [318, 203] on input "[PERSON_NAME]" at bounding box center [395, 209] width 333 height 15
click at [319, 209] on input "[PERSON_NAME]" at bounding box center [395, 209] width 333 height 15
type input "[PERSON_NAME] (she/her)"
click at [364, 239] on span "Subheader" at bounding box center [397, 237] width 345 height 11
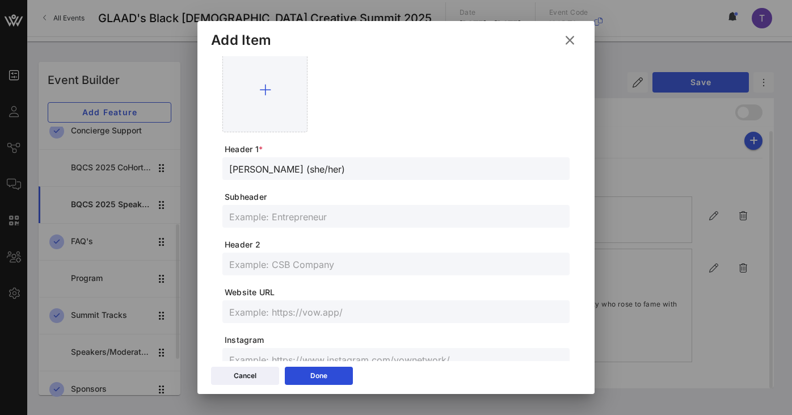
scroll to position [45, 0]
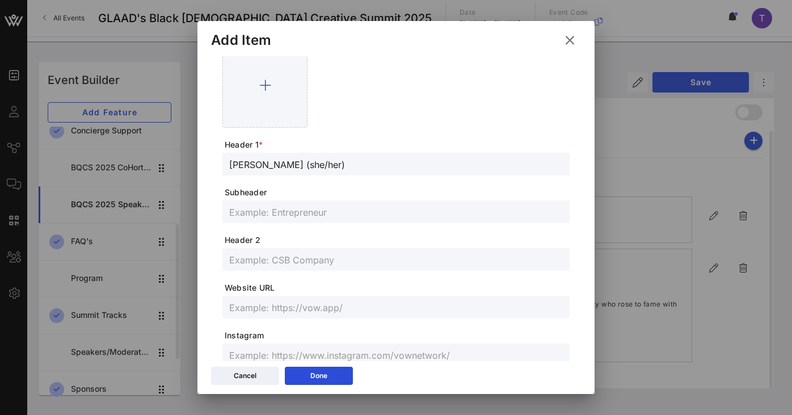
click at [320, 261] on input "text" at bounding box center [395, 259] width 333 height 15
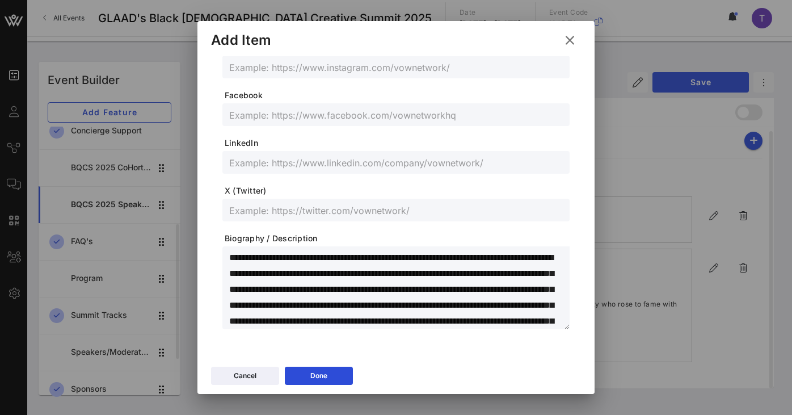
scroll to position [335, 0]
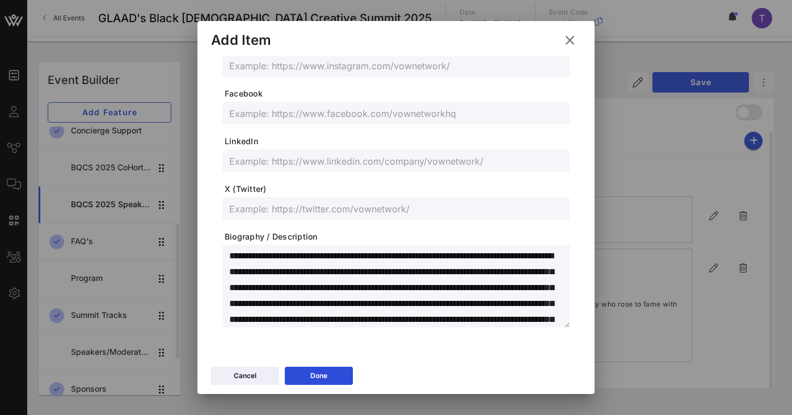
drag, startPoint x: 413, startPoint y: 255, endPoint x: 547, endPoint y: 256, distance: 133.3
click at [547, 256] on textarea "**********" at bounding box center [399, 287] width 340 height 79
click at [522, 281] on textarea "**********" at bounding box center [399, 287] width 340 height 79
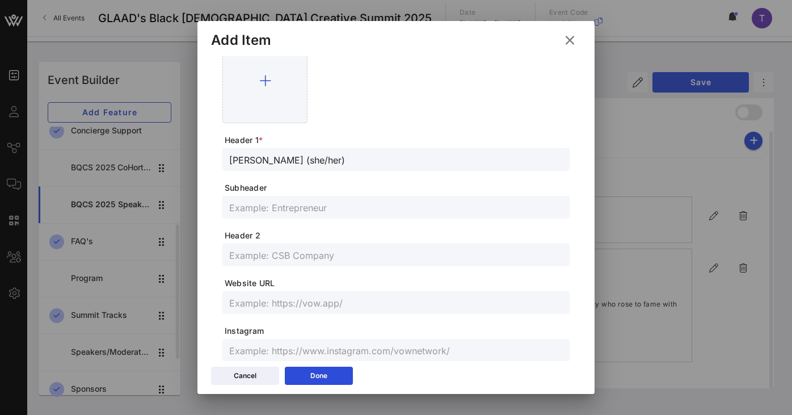
scroll to position [0, 0]
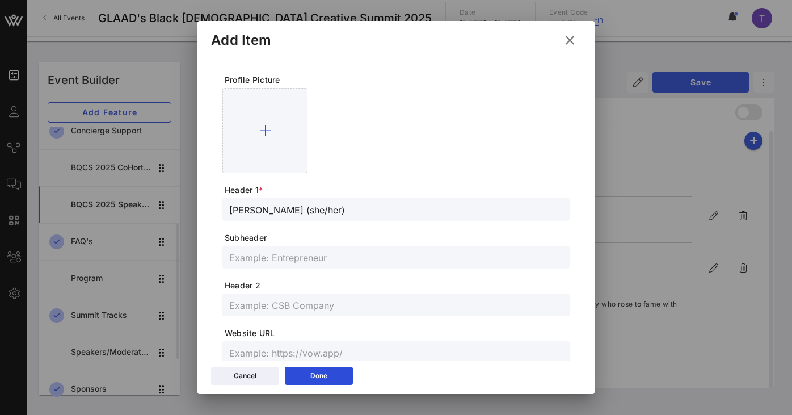
click at [355, 301] on input "text" at bounding box center [395, 304] width 333 height 15
paste input "filmmaker, writer, and educator"
type input "filmmaker, writer, and educator"
click at [441, 328] on span "Website URL" at bounding box center [397, 332] width 345 height 11
drag, startPoint x: 292, startPoint y: 212, endPoint x: 210, endPoint y: 214, distance: 81.7
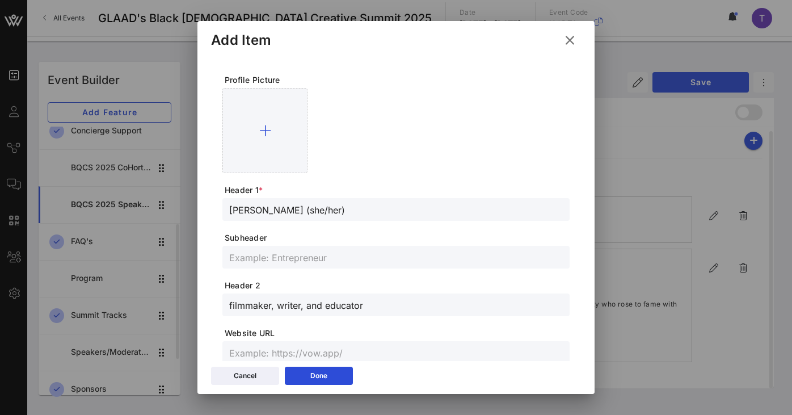
click at [211, 214] on div "**********" at bounding box center [396, 370] width 370 height 628
click at [384, 172] on div at bounding box center [395, 130] width 347 height 85
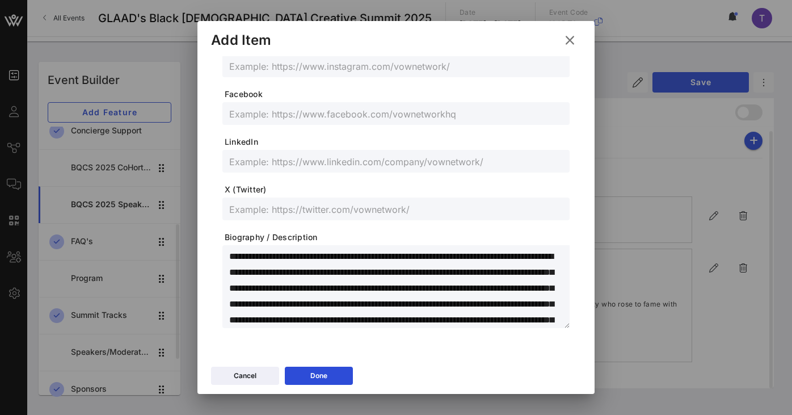
scroll to position [335, 0]
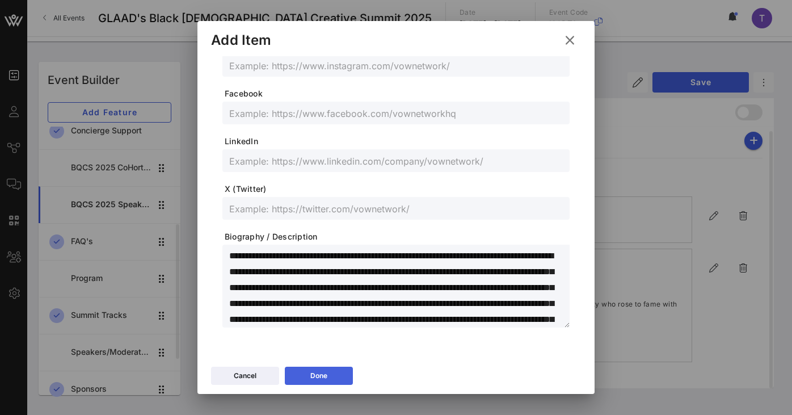
click at [335, 367] on button "Done" at bounding box center [319, 375] width 68 height 18
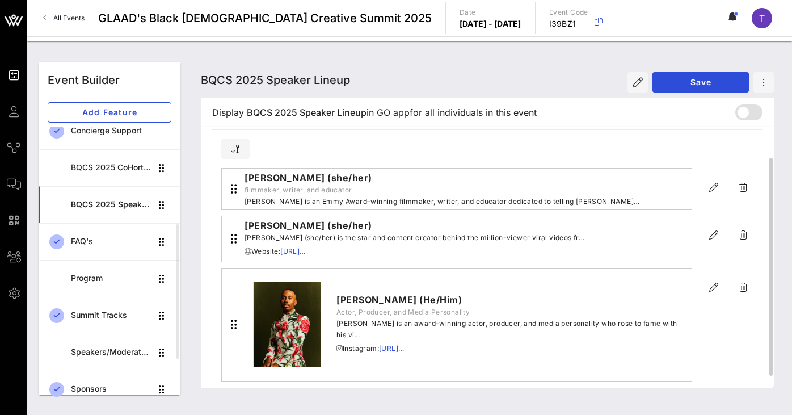
scroll to position [0, 0]
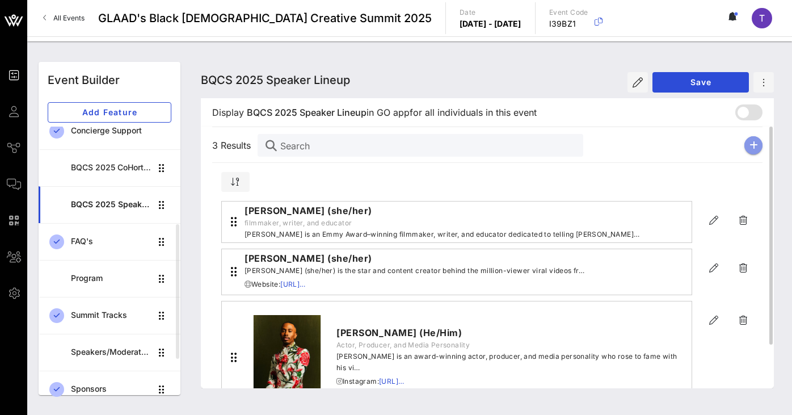
click at [753, 147] on icon "button" at bounding box center [753, 145] width 9 height 9
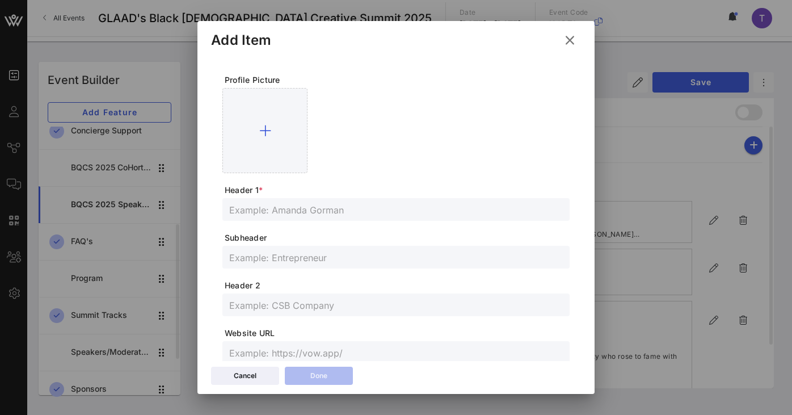
click at [269, 204] on input "text" at bounding box center [395, 209] width 333 height 15
paste input "[PERSON_NAME]"
type input "[PERSON_NAME]"
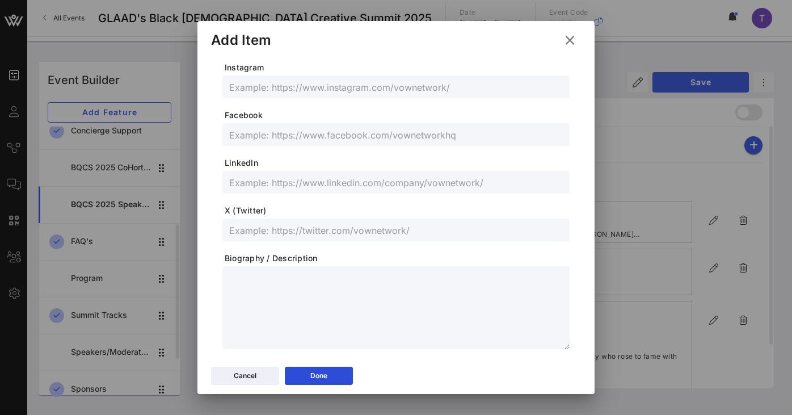
scroll to position [335, 0]
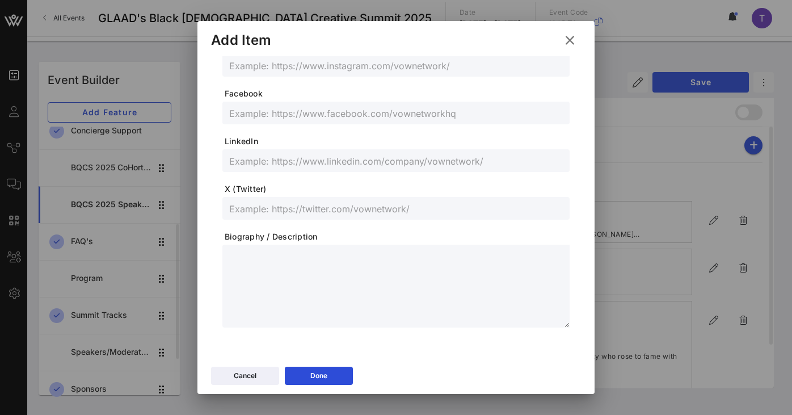
click at [307, 265] on textarea at bounding box center [399, 287] width 340 height 79
paste textarea "**********"
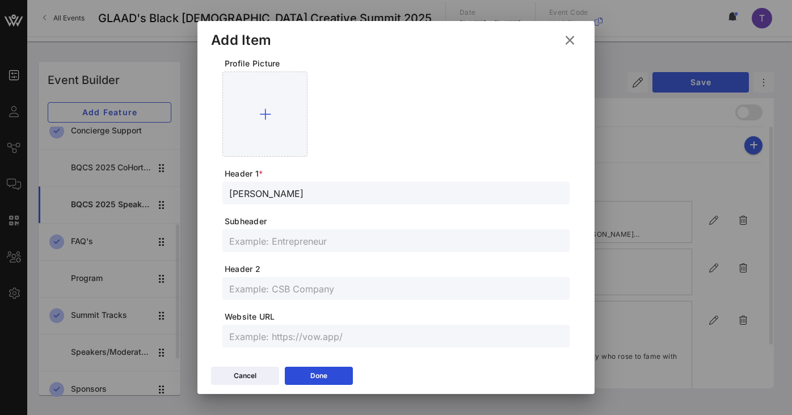
scroll to position [0, 0]
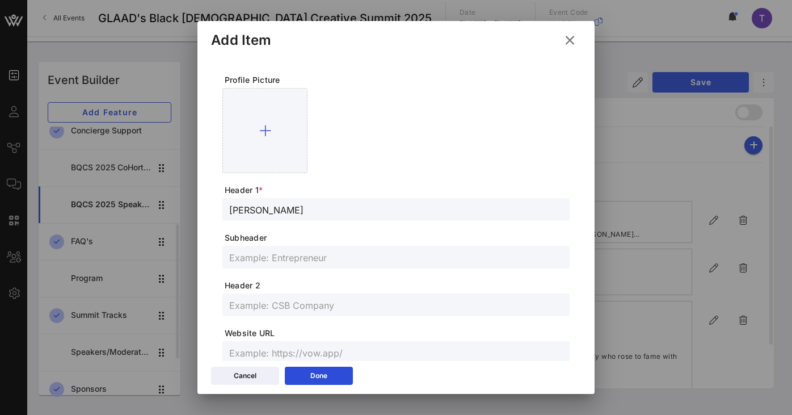
type textarea "**********"
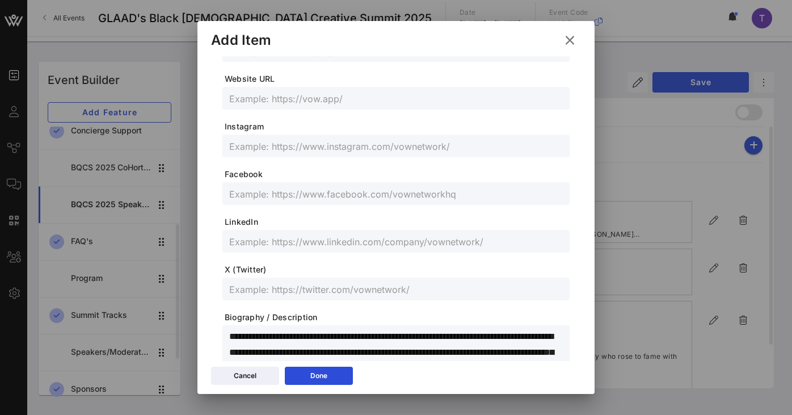
scroll to position [335, 0]
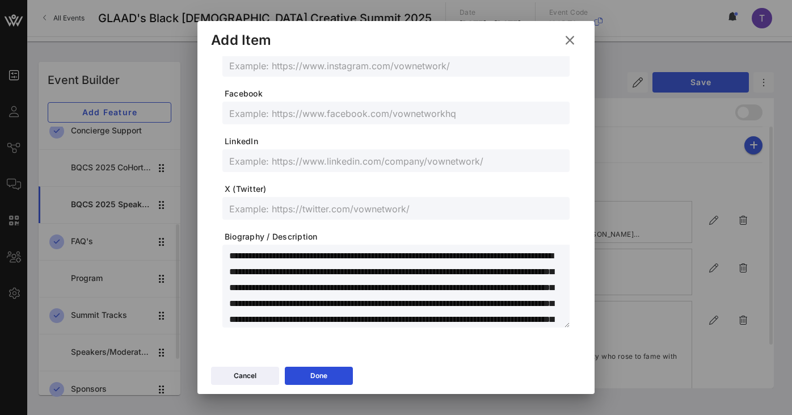
drag, startPoint x: 419, startPoint y: 256, endPoint x: 535, endPoint y: 256, distance: 115.7
click at [535, 256] on textarea "**********" at bounding box center [399, 287] width 340 height 79
click at [518, 230] on form "Profile Picture Header 1 * [PERSON_NAME] Subheader Header 2 Website URL Instagr…" at bounding box center [395, 34] width 347 height 588
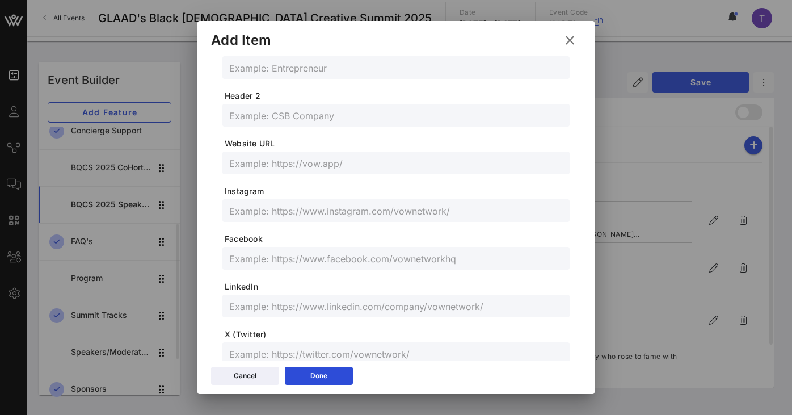
scroll to position [0, 0]
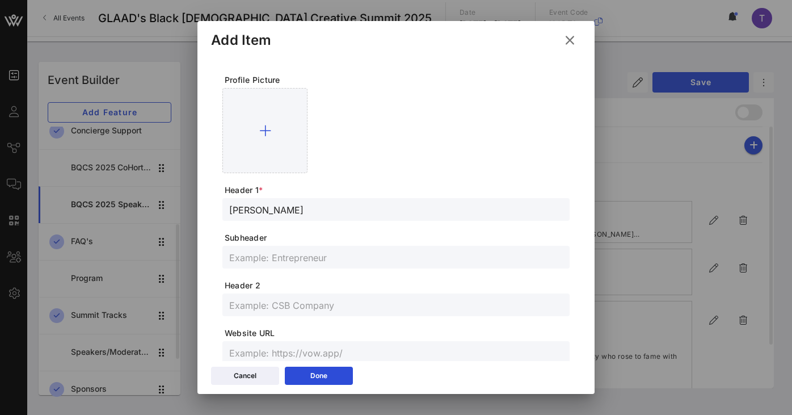
click at [354, 255] on input "text" at bounding box center [395, 257] width 333 height 15
click at [335, 307] on input "text" at bounding box center [395, 304] width 333 height 15
paste input "actor, filmmaker, and singer"
click at [231, 301] on input "actor, filmmaker, and singer" at bounding box center [395, 304] width 333 height 15
click at [260, 305] on input "Actor, filmmaker, and singer" at bounding box center [395, 304] width 333 height 15
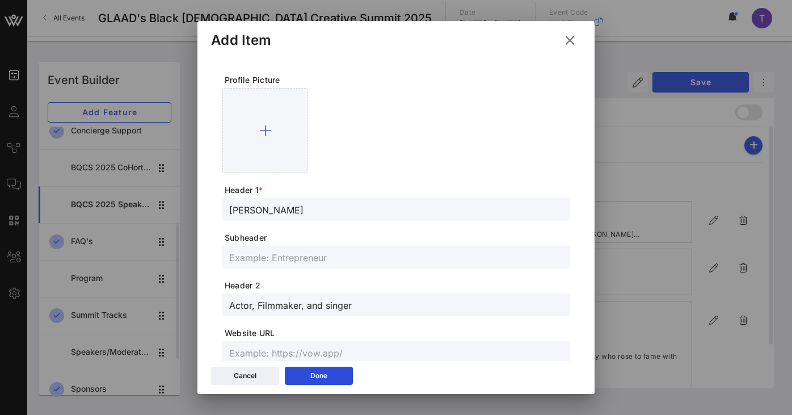
click at [329, 306] on input "Actor, Filmmaker, and singer" at bounding box center [395, 304] width 333 height 15
type input "Actor, Filmmaker, and Singer"
click at [342, 374] on button "Done" at bounding box center [319, 375] width 68 height 18
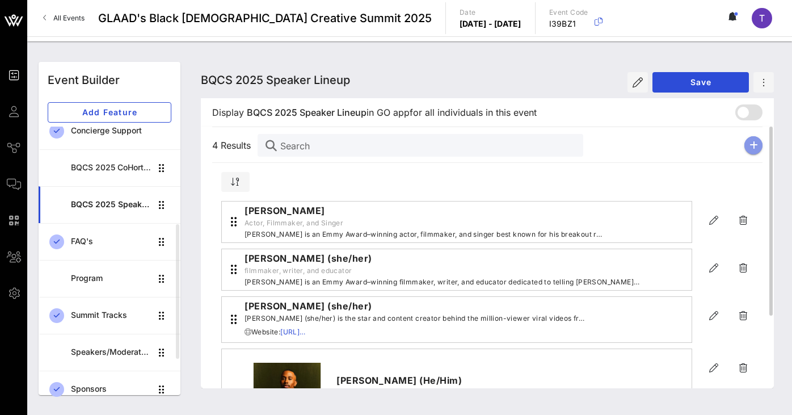
click at [753, 143] on icon "button" at bounding box center [753, 145] width 9 height 9
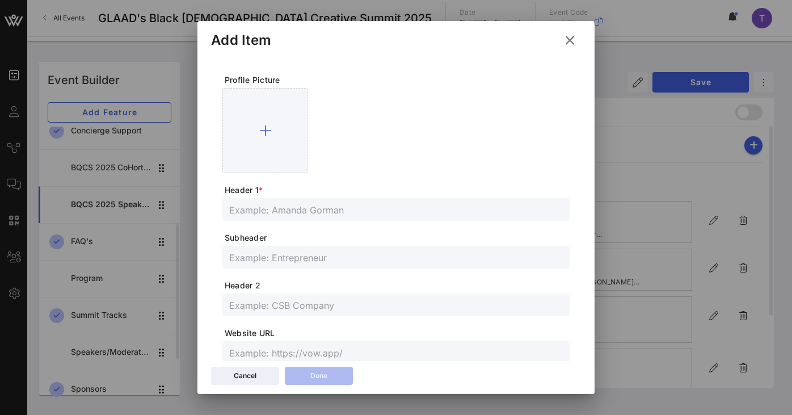
scroll to position [335, 0]
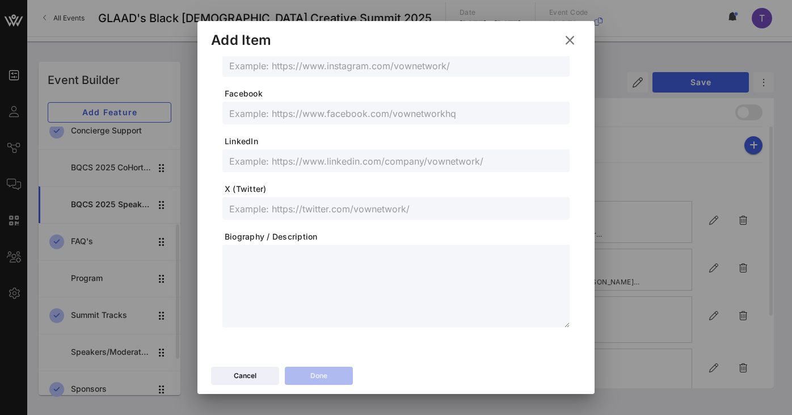
click at [350, 265] on textarea at bounding box center [399, 287] width 340 height 79
paste textarea "**********"
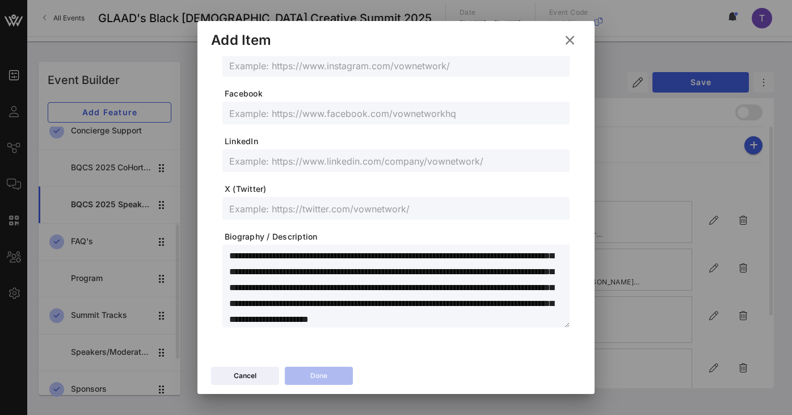
scroll to position [0, 0]
drag, startPoint x: 341, startPoint y: 256, endPoint x: 214, endPoint y: 254, distance: 127.0
click at [214, 254] on div "Profile Picture Header 1 * Subheader Header 2 Website URL Instagram Facebook Li…" at bounding box center [396, 36] width 370 height 628
click at [341, 248] on textarea "**********" at bounding box center [399, 287] width 340 height 79
drag, startPoint x: 341, startPoint y: 254, endPoint x: 302, endPoint y: 252, distance: 38.6
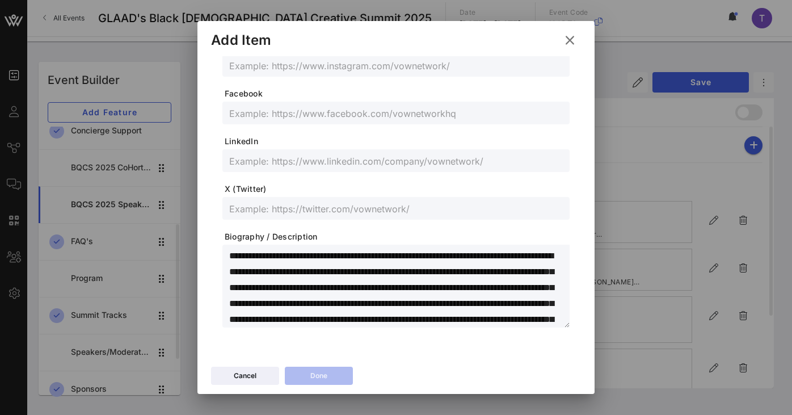
click at [302, 252] on textarea "**********" at bounding box center [399, 287] width 340 height 79
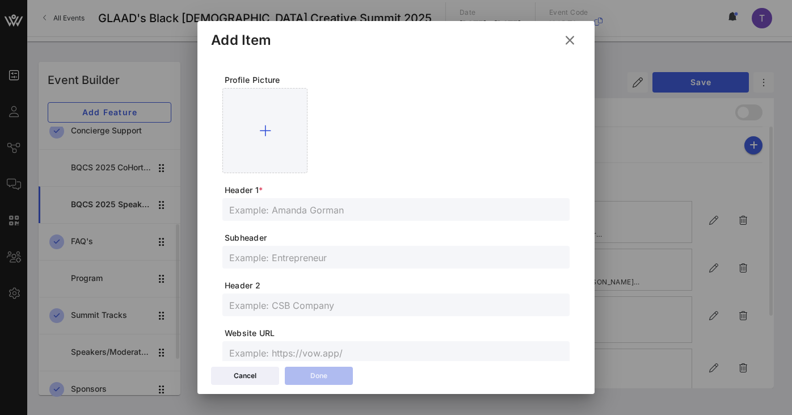
type textarea "**********"
click at [380, 208] on input "text" at bounding box center [395, 209] width 333 height 15
paste input "[PERSON_NAME] (she/her)"
type input "[PERSON_NAME] (she/her)"
click at [357, 301] on input "text" at bounding box center [395, 304] width 333 height 15
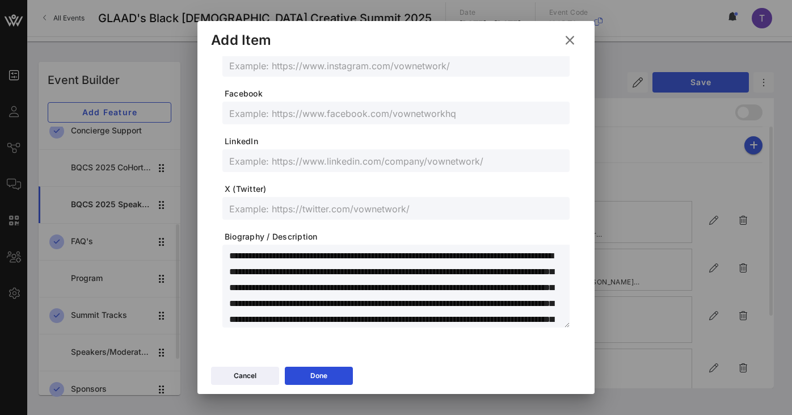
drag, startPoint x: 328, startPoint y: 255, endPoint x: 500, endPoint y: 261, distance: 171.9
click at [500, 261] on textarea "**********" at bounding box center [399, 287] width 340 height 79
click at [477, 282] on textarea "**********" at bounding box center [399, 287] width 340 height 79
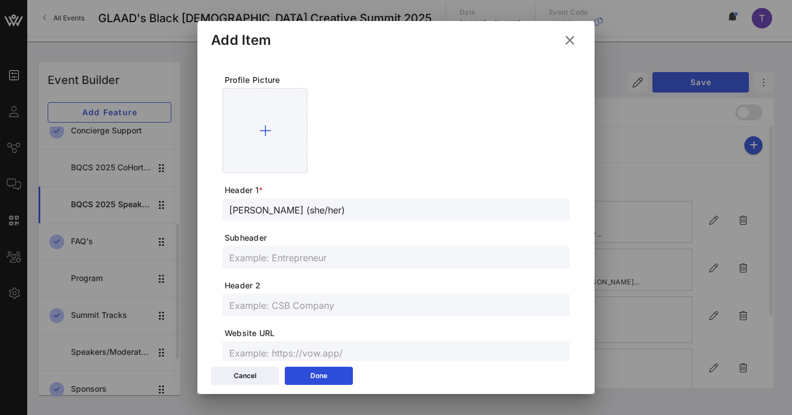
click at [326, 300] on input "text" at bounding box center [395, 304] width 333 height 15
paste input "Founder and CEO of Grand Rising Talent"
type input "Founder and CEO of Grand Rising Talent"
click at [291, 208] on input "[PERSON_NAME] (she/her)" at bounding box center [395, 209] width 333 height 15
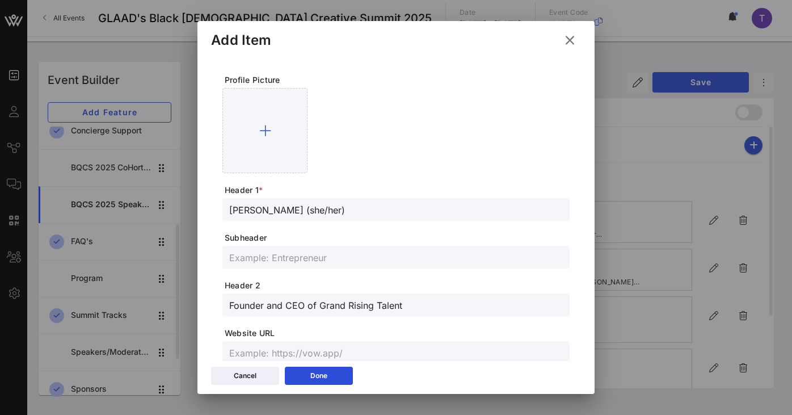
click at [294, 209] on input "[PERSON_NAME] (she/her)" at bounding box center [395, 209] width 333 height 15
drag, startPoint x: 299, startPoint y: 210, endPoint x: 273, endPoint y: 209, distance: 26.1
click at [273, 209] on input "[PERSON_NAME] (she/her)" at bounding box center [395, 209] width 333 height 15
click at [340, 224] on form "Profile Picture Header 1 * [PERSON_NAME] (she/her) Subheader Header 2 Founder a…" at bounding box center [395, 368] width 347 height 588
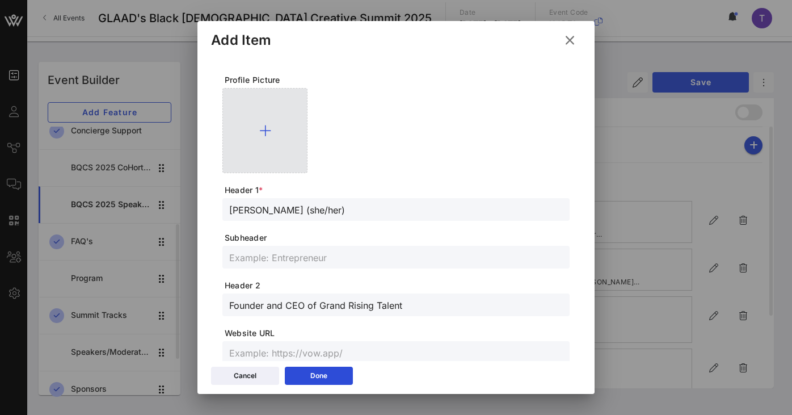
click at [267, 126] on icon at bounding box center [265, 131] width 12 height 14
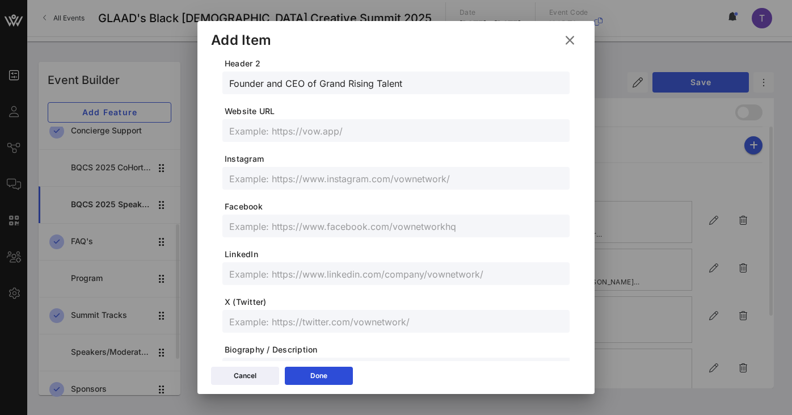
scroll to position [240, 0]
click at [313, 174] on input "text" at bounding box center [395, 180] width 333 height 15
paste input "[URL][DOMAIN_NAME]"
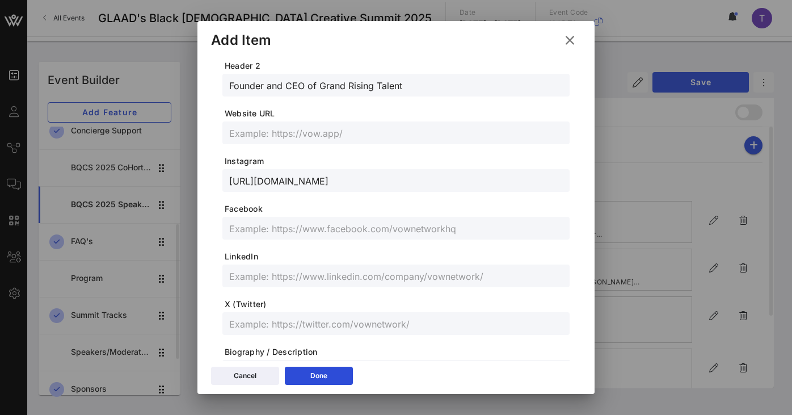
type input "[URL][DOMAIN_NAME]"
click at [450, 203] on span "Facebook" at bounding box center [397, 208] width 345 height 11
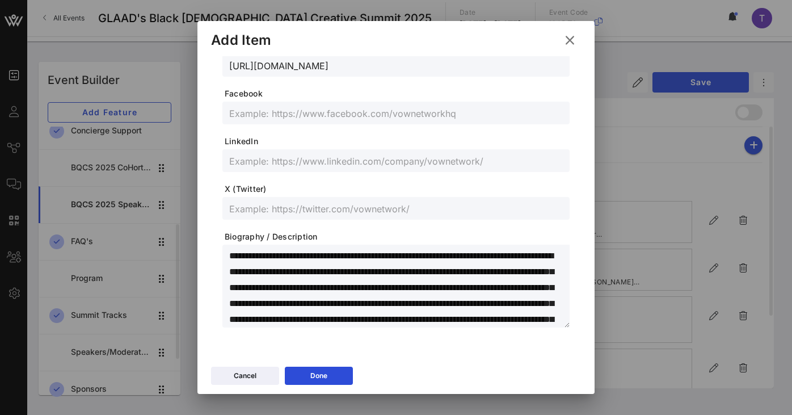
scroll to position [0, 0]
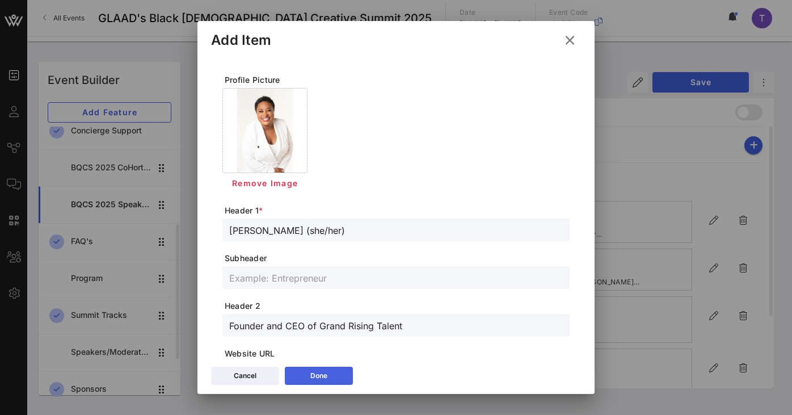
click at [324, 377] on div "Done" at bounding box center [318, 375] width 17 height 11
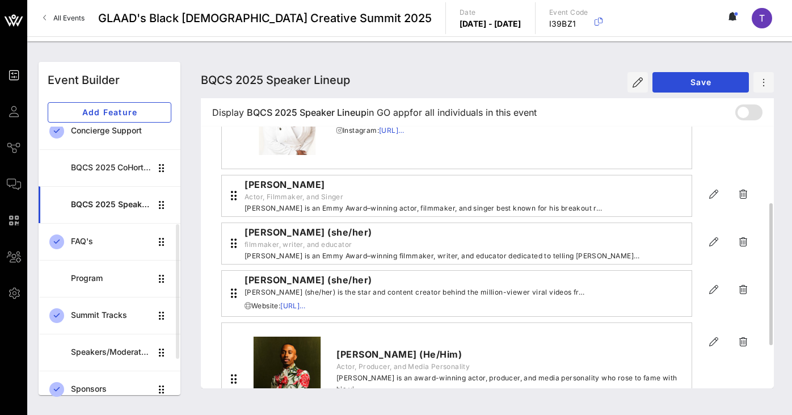
scroll to position [146, 0]
click at [710, 238] on icon "button" at bounding box center [714, 241] width 14 height 14
type input "[PERSON_NAME] (she/her)"
type input "filmmaker, writer, and educator"
type textarea "**********"
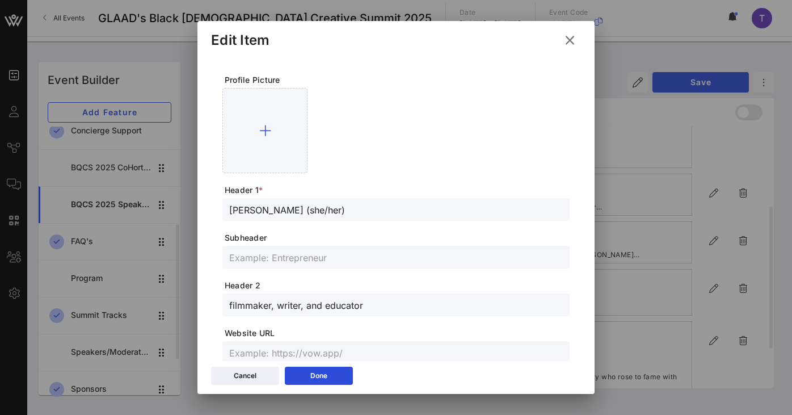
drag, startPoint x: 229, startPoint y: 210, endPoint x: 344, endPoint y: 212, distance: 115.1
click at [344, 212] on input "[PERSON_NAME] (she/her)" at bounding box center [395, 209] width 333 height 15
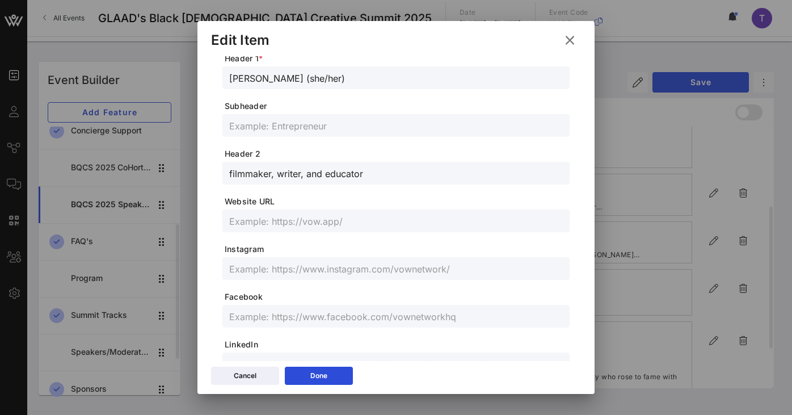
scroll to position [134, 0]
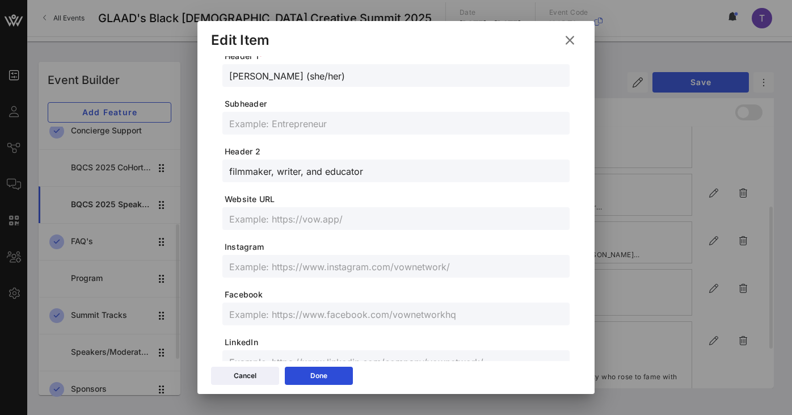
click at [330, 269] on input "text" at bounding box center [395, 266] width 333 height 15
paste input "[URL][DOMAIN_NAME]"
type input "[URL][DOMAIN_NAME]"
click at [399, 296] on span "Facebook" at bounding box center [397, 294] width 345 height 11
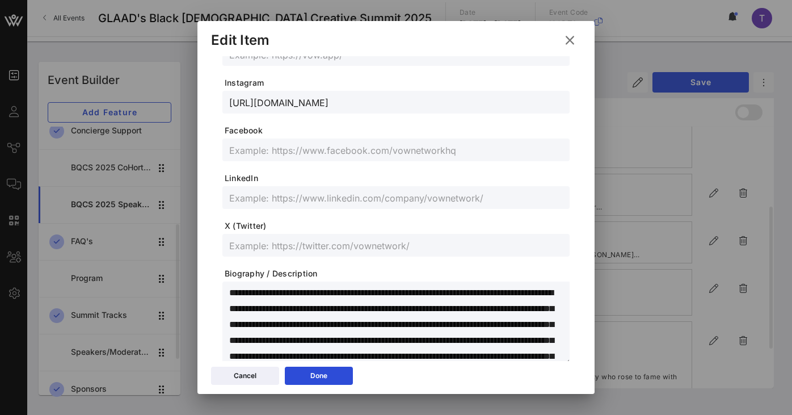
scroll to position [0, 0]
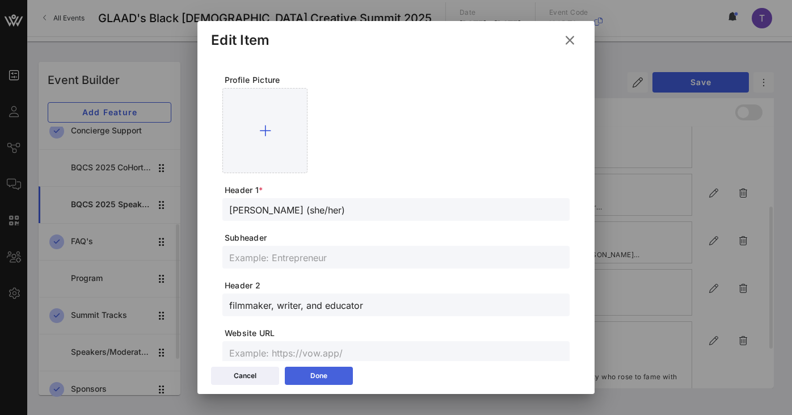
click at [332, 374] on button "Done" at bounding box center [319, 375] width 68 height 18
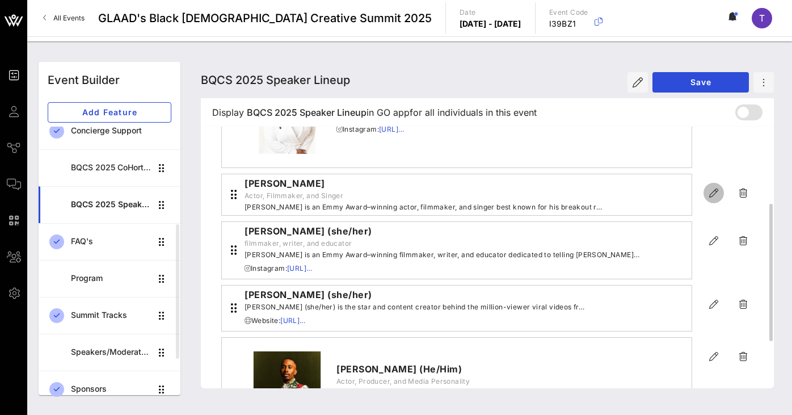
click at [713, 194] on icon "button" at bounding box center [714, 193] width 14 height 14
type input "[PERSON_NAME]"
type input "Actor, Filmmaker, and Singer"
type textarea "**********"
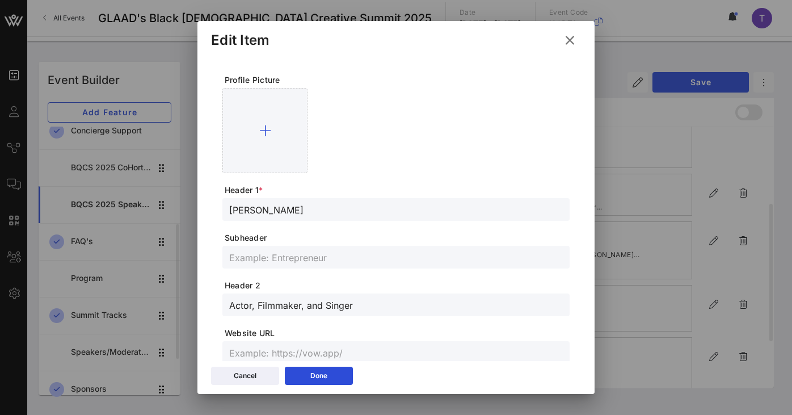
click at [284, 210] on input "[PERSON_NAME]" at bounding box center [395, 209] width 333 height 15
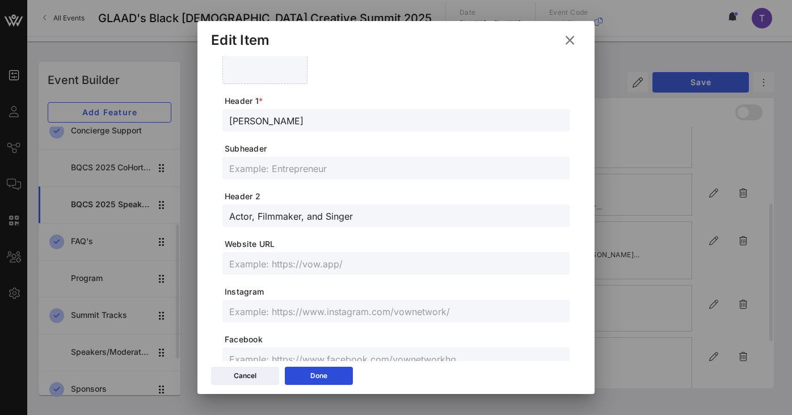
scroll to position [196, 0]
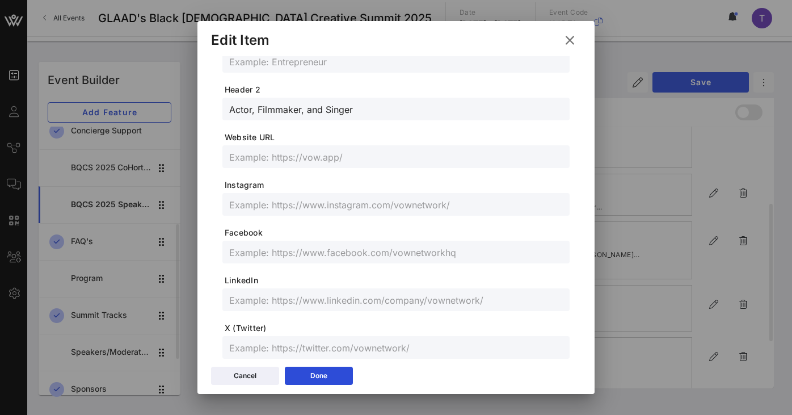
click at [324, 215] on form "Profile Picture Header 1 * [PERSON_NAME] Subheader Header 2 Actor, Filmmaker, a…" at bounding box center [395, 173] width 347 height 588
click at [334, 194] on div at bounding box center [395, 204] width 333 height 23
paste input "[URL][DOMAIN_NAME]"
type input "[URL][DOMAIN_NAME]"
click at [323, 371] on div "Done" at bounding box center [318, 375] width 17 height 11
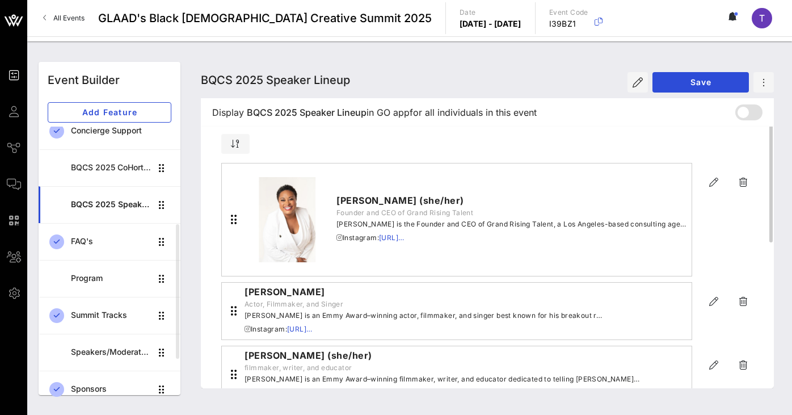
scroll to position [0, 0]
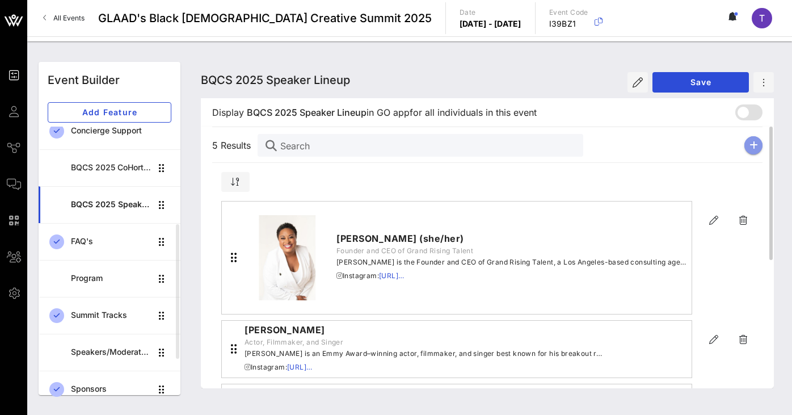
click at [753, 148] on icon "button" at bounding box center [753, 145] width 9 height 9
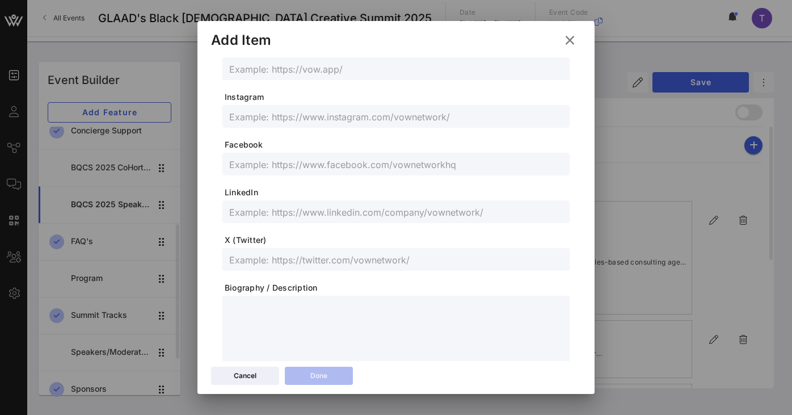
scroll to position [335, 0]
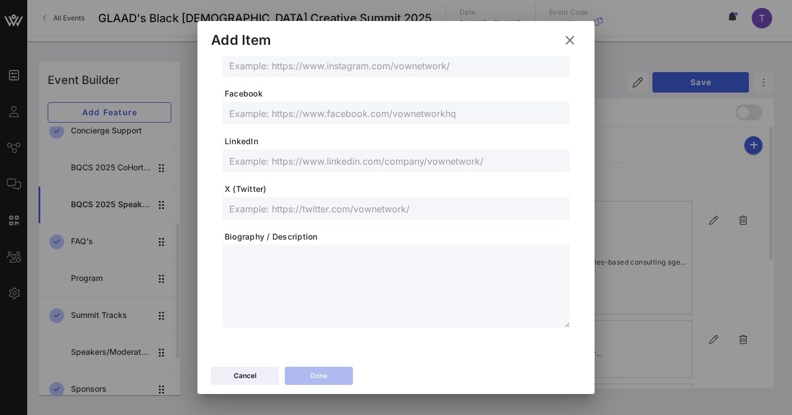
click at [321, 265] on textarea at bounding box center [399, 287] width 340 height 79
paste textarea "**********"
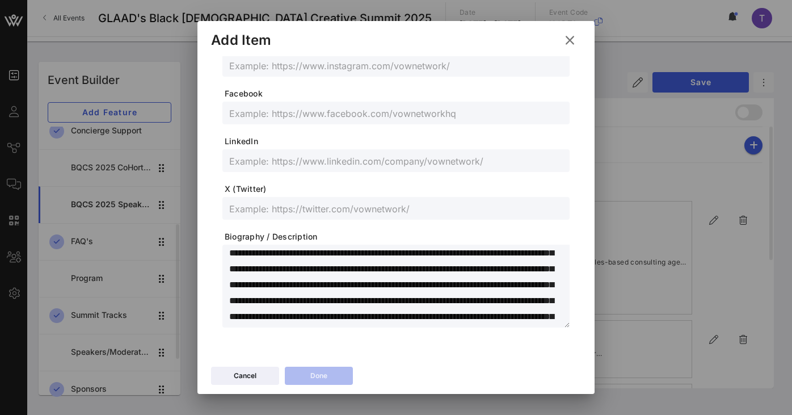
scroll to position [0, 0]
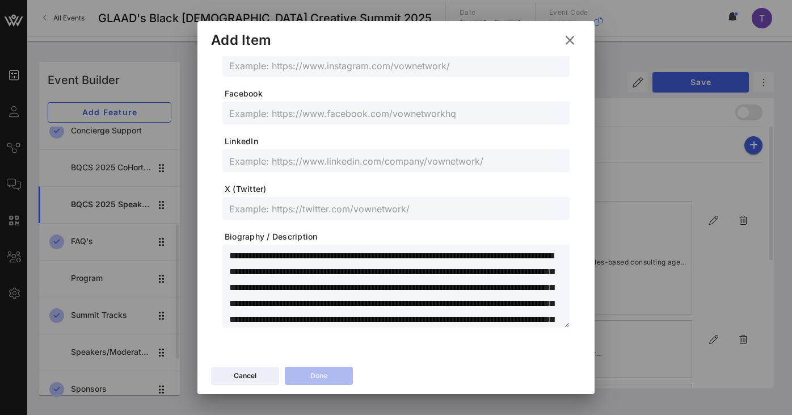
drag, startPoint x: 336, startPoint y: 257, endPoint x: 225, endPoint y: 256, distance: 110.6
click at [225, 256] on div "**********" at bounding box center [395, 285] width 347 height 83
click at [310, 250] on textarea "**********" at bounding box center [399, 287] width 340 height 79
drag, startPoint x: 333, startPoint y: 258, endPoint x: 294, endPoint y: 259, distance: 39.1
click at [294, 259] on textarea "**********" at bounding box center [399, 287] width 340 height 79
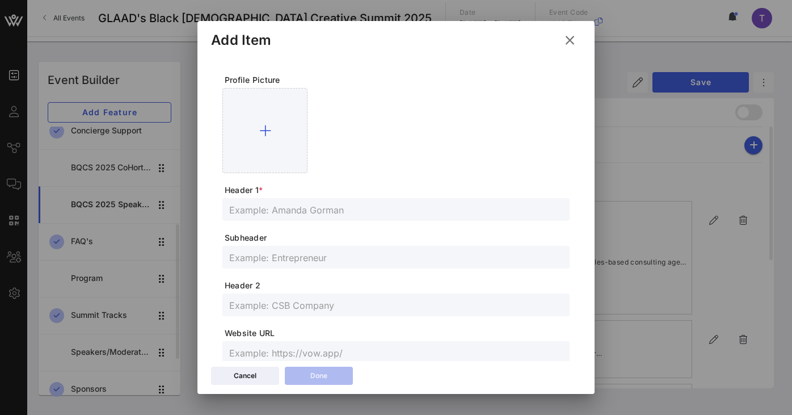
type textarea "**********"
click at [315, 213] on input "text" at bounding box center [395, 209] width 333 height 15
paste input "September Hill (she/her)"
type input "September Hill (she/her)"
click at [373, 281] on span "Header 2" at bounding box center [397, 285] width 345 height 11
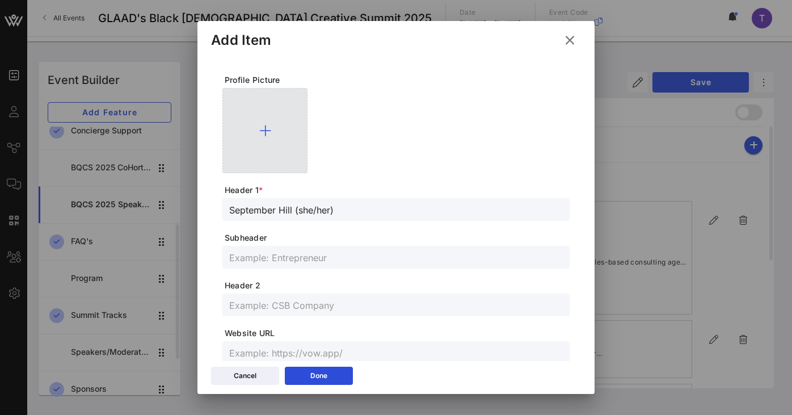
click at [265, 129] on icon at bounding box center [265, 131] width 12 height 14
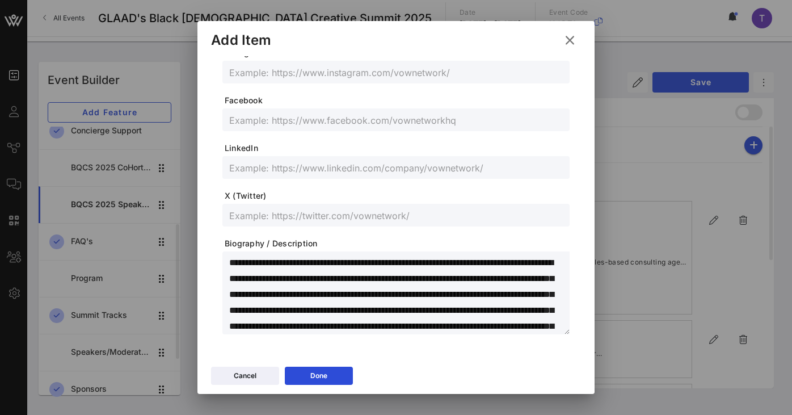
scroll to position [355, 0]
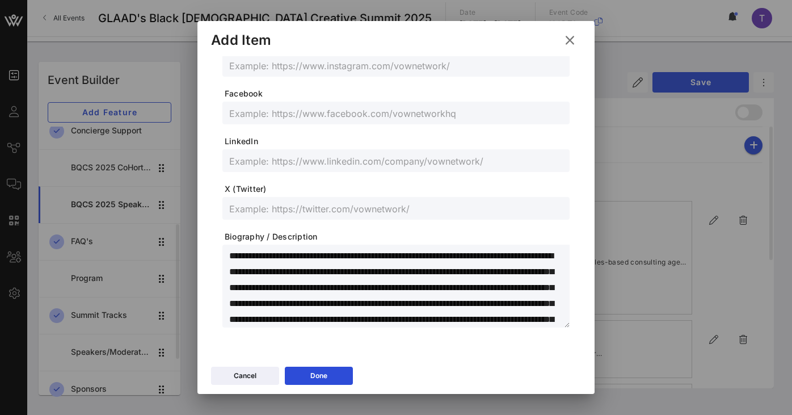
drag, startPoint x: 322, startPoint y: 254, endPoint x: 550, endPoint y: 262, distance: 228.1
click at [550, 262] on textarea "**********" at bounding box center [399, 287] width 340 height 79
click at [549, 265] on textarea "**********" at bounding box center [399, 287] width 340 height 79
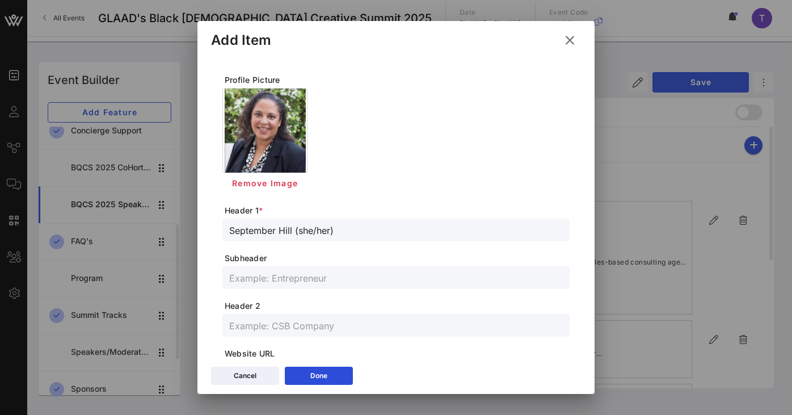
click at [337, 326] on input "text" at bounding box center [395, 325] width 333 height 15
paste input "Senior Program Manager for Advocacy and Outreach"
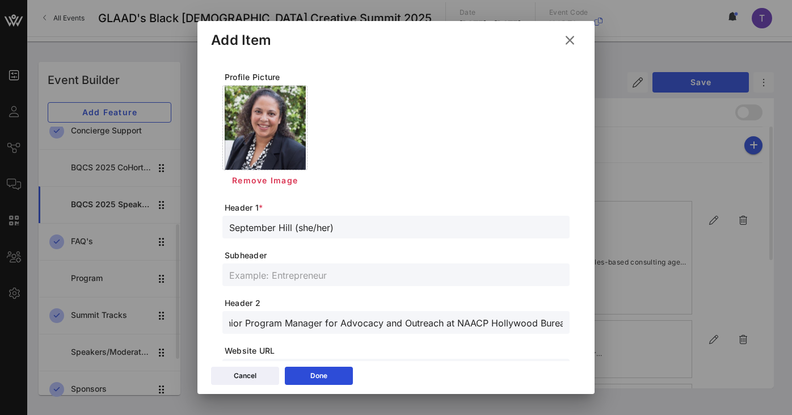
scroll to position [0, 19]
type input "Senior Program Manager for Advocacy and Outreach at NAACP Hollywood Bureau"
click at [340, 379] on button "Done" at bounding box center [319, 375] width 68 height 18
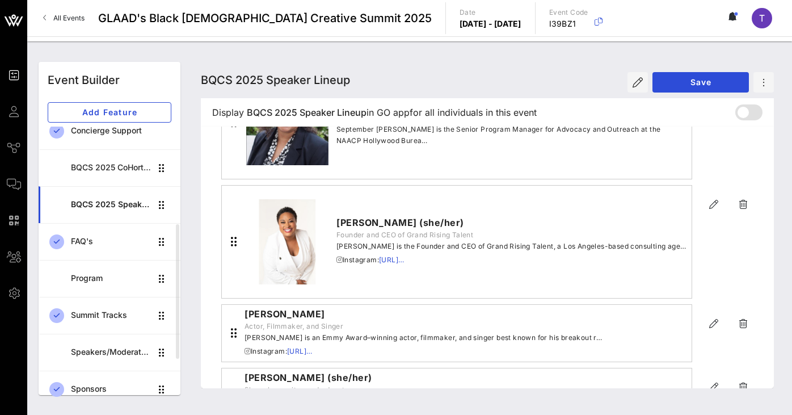
scroll to position [0, 0]
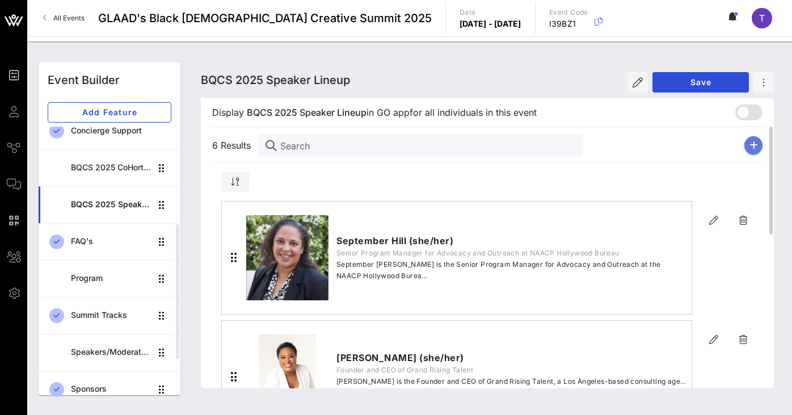
click at [753, 137] on button "button" at bounding box center [753, 145] width 18 height 18
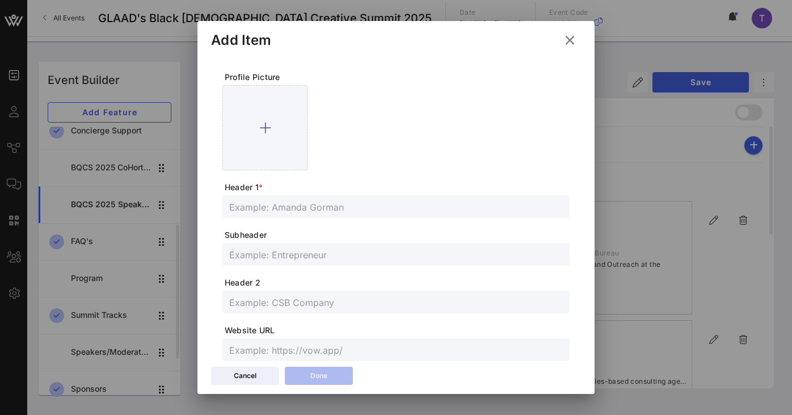
scroll to position [335, 0]
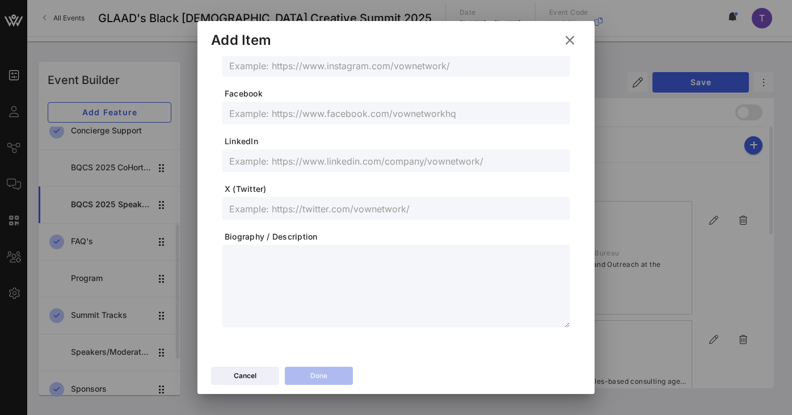
click at [290, 288] on textarea at bounding box center [399, 287] width 340 height 79
paste textarea "**********"
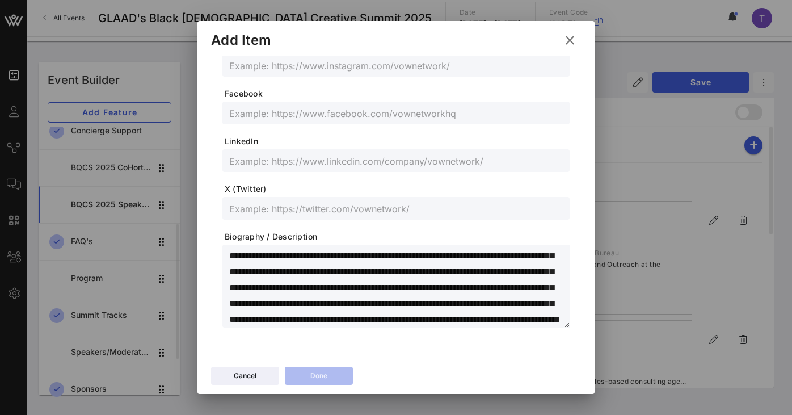
scroll to position [0, 0]
drag, startPoint x: 322, startPoint y: 254, endPoint x: 182, endPoint y: 253, distance: 140.1
click at [182, 253] on div "Event Builder Guests Journeys Comms QR Scanner Team Settings GLAAD's Black [DEM…" at bounding box center [396, 207] width 792 height 415
click at [300, 251] on textarea "**********" at bounding box center [399, 287] width 340 height 79
drag, startPoint x: 323, startPoint y: 257, endPoint x: 283, endPoint y: 254, distance: 40.4
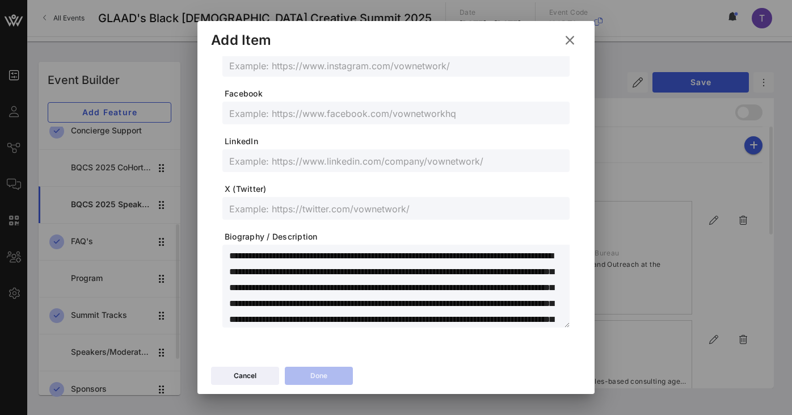
click at [283, 254] on textarea "**********" at bounding box center [399, 287] width 340 height 79
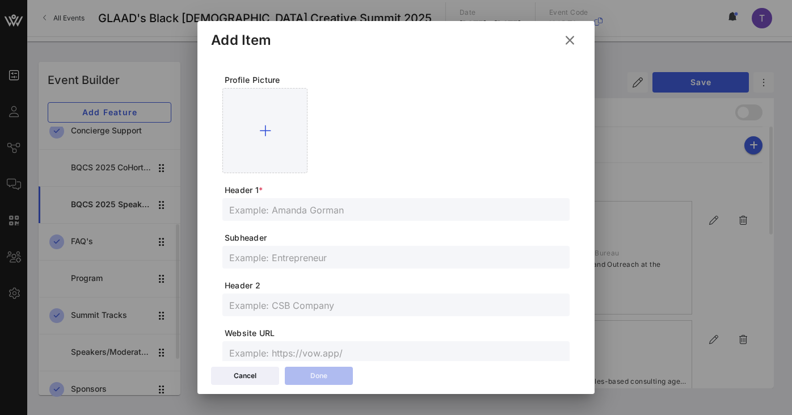
type textarea "**********"
click at [319, 212] on input "text" at bounding box center [395, 209] width 333 height 15
paste input "[PERSON_NAME] (he/him)"
click at [389, 219] on div "[PERSON_NAME] (he/him)" at bounding box center [395, 209] width 333 height 23
type input "[PERSON_NAME] (he/him)"
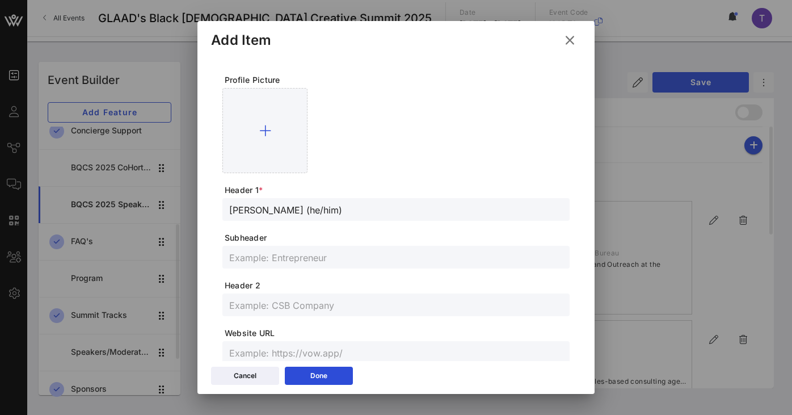
click at [392, 232] on span "Subheader" at bounding box center [397, 237] width 345 height 11
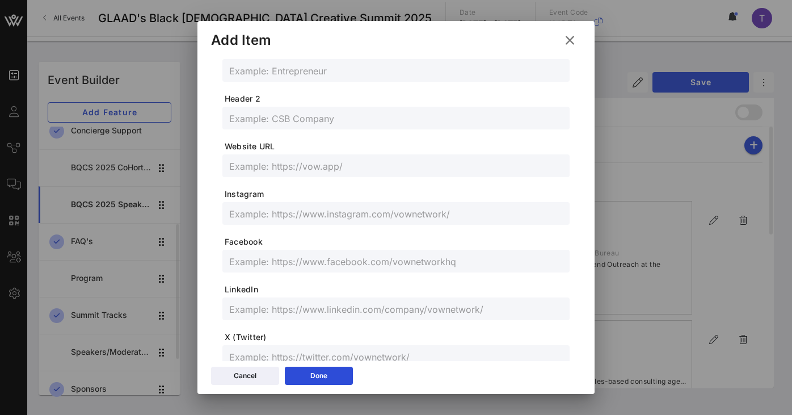
scroll to position [335, 0]
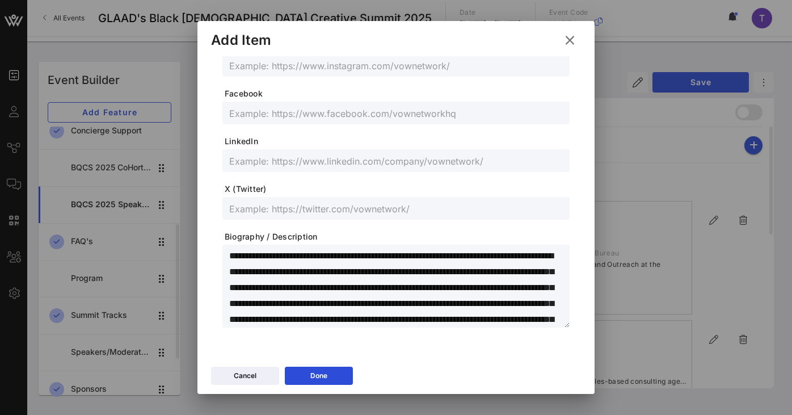
drag, startPoint x: 312, startPoint y: 256, endPoint x: 270, endPoint y: 270, distance: 44.8
click at [270, 270] on textarea "**********" at bounding box center [399, 287] width 340 height 79
click at [338, 303] on textarea "**********" at bounding box center [399, 287] width 340 height 79
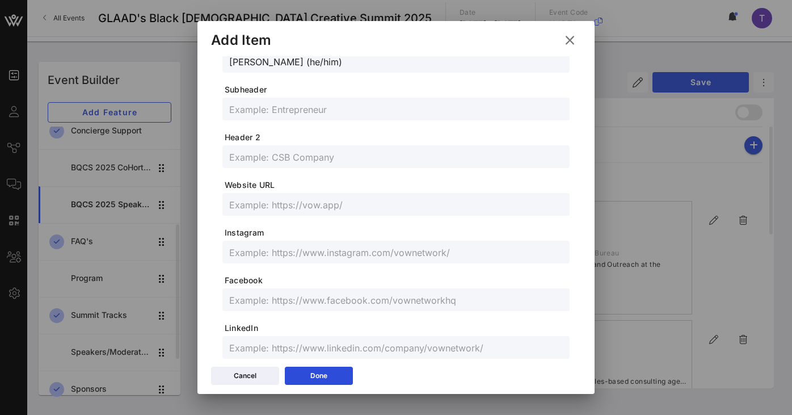
scroll to position [0, 0]
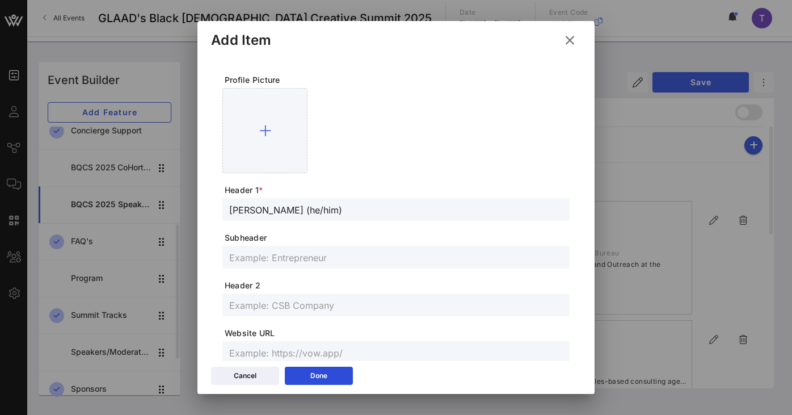
click at [322, 308] on input "text" at bounding box center [395, 304] width 333 height 15
paste input "Director of Entertainment and Media at Disability Belongs™"
type input "Director of Entertainment and Media at Disability Belongs™"
click at [375, 323] on form "**********" at bounding box center [395, 368] width 347 height 588
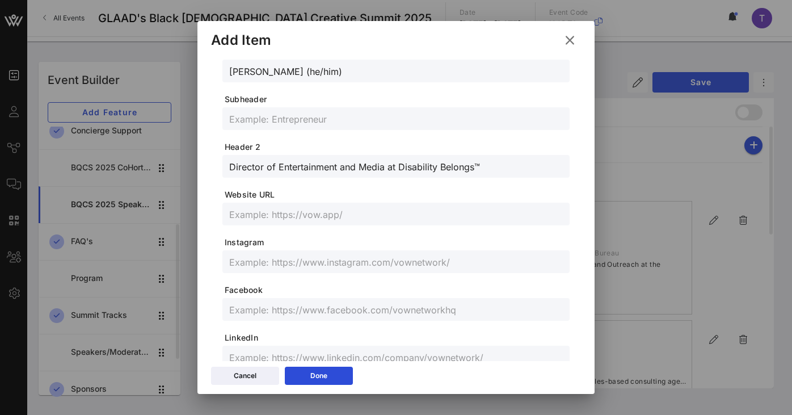
scroll to position [141, 0]
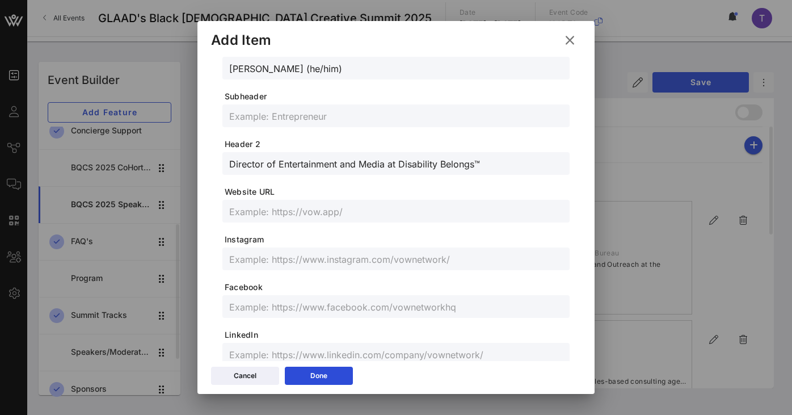
click at [290, 263] on input "text" at bounding box center [395, 258] width 333 height 15
paste input "[URL][DOMAIN_NAME]"
type input "[URL][DOMAIN_NAME]"
click at [368, 279] on form "Profile Picture Header 1 * [PERSON_NAME] (he/him) Subheader Header 2 Director o…" at bounding box center [395, 227] width 347 height 588
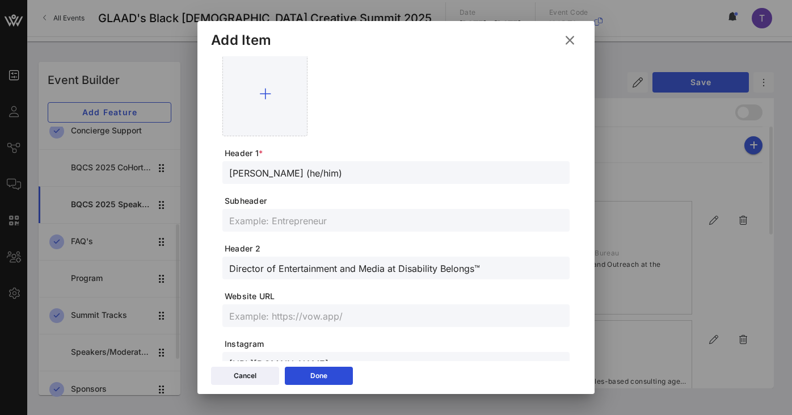
scroll to position [0, 0]
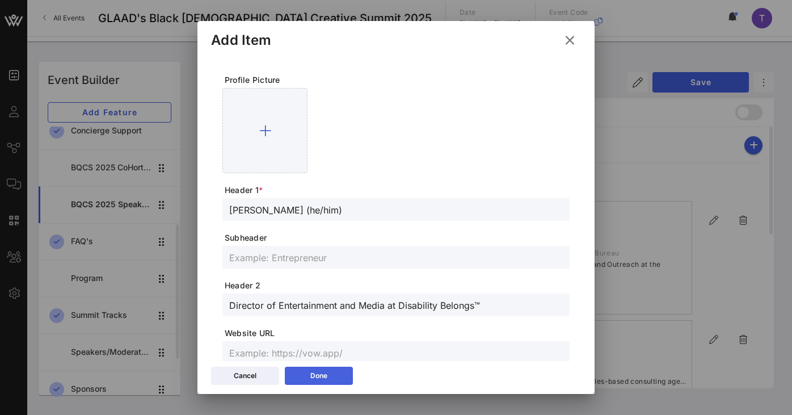
click at [306, 376] on button "Done" at bounding box center [319, 375] width 68 height 18
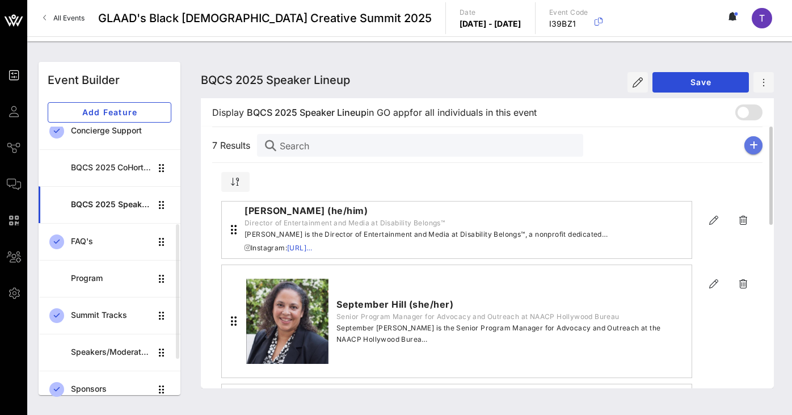
click at [753, 144] on icon "button" at bounding box center [753, 145] width 9 height 9
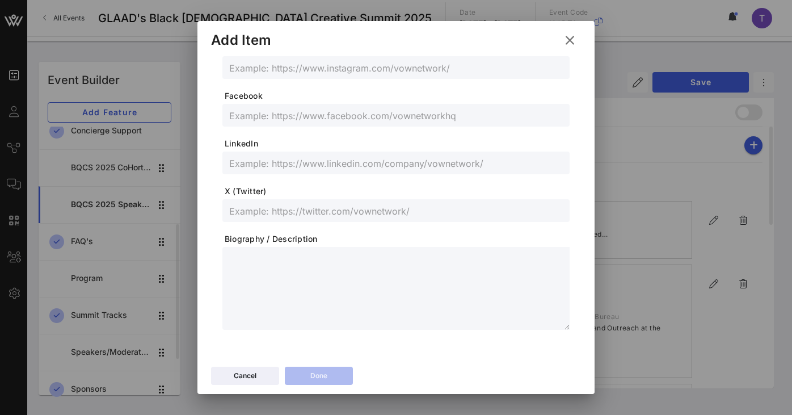
scroll to position [335, 0]
click at [286, 283] on textarea at bounding box center [399, 287] width 340 height 79
paste textarea "**********"
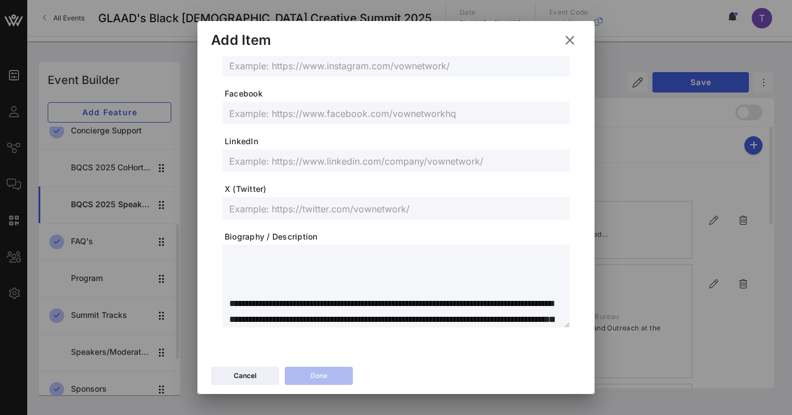
click at [228, 319] on div "**********" at bounding box center [395, 285] width 347 height 83
click at [229, 320] on textarea "**********" at bounding box center [399, 287] width 340 height 79
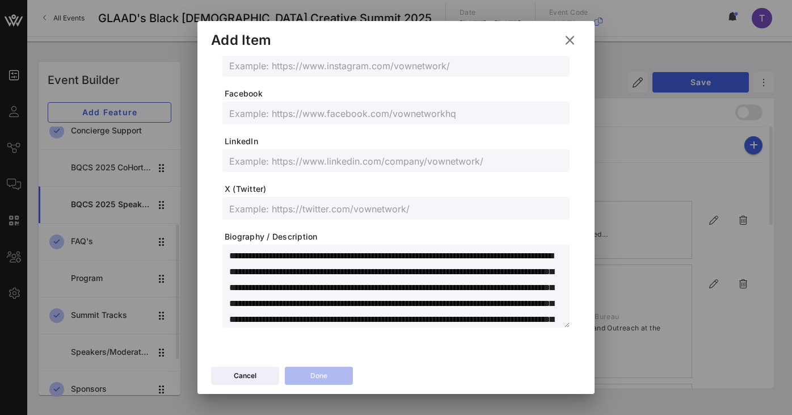
scroll to position [334, 0]
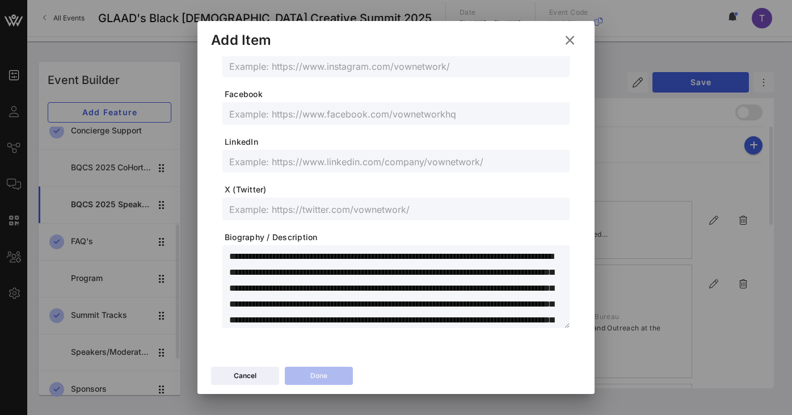
click at [346, 260] on textarea "**********" at bounding box center [399, 287] width 340 height 79
drag, startPoint x: 349, startPoint y: 259, endPoint x: 219, endPoint y: 257, distance: 130.4
click at [219, 257] on div "**********" at bounding box center [396, 36] width 370 height 628
click at [325, 263] on textarea "**********" at bounding box center [399, 287] width 340 height 79
drag, startPoint x: 347, startPoint y: 259, endPoint x: 290, endPoint y: 255, distance: 57.4
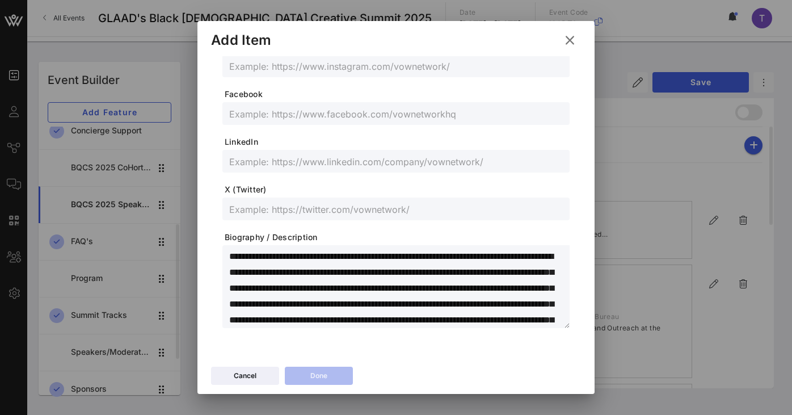
click at [290, 255] on textarea "**********" at bounding box center [399, 287] width 340 height 79
click at [363, 234] on span "Biography / Description" at bounding box center [397, 236] width 345 height 11
click at [292, 255] on textarea "**********" at bounding box center [399, 287] width 340 height 79
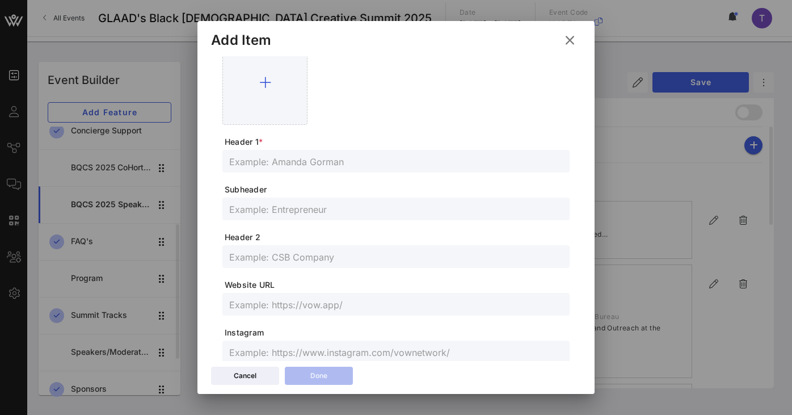
scroll to position [0, 0]
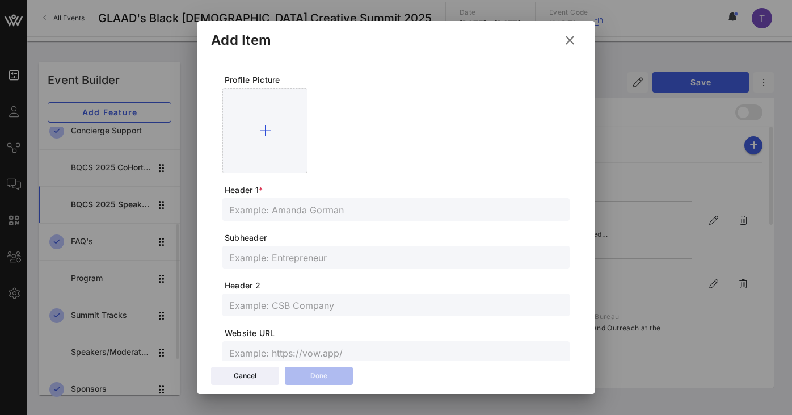
type textarea "**********"
click at [332, 204] on input "text" at bounding box center [395, 209] width 333 height 15
paste input "[PERSON_NAME] (they/she/he)"
type input "[PERSON_NAME] (they/she/he)"
click at [387, 243] on form "**********" at bounding box center [395, 368] width 347 height 588
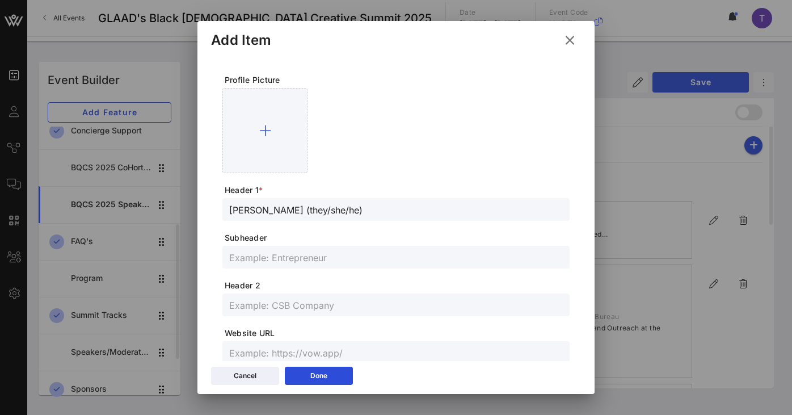
click at [326, 260] on input "text" at bounding box center [395, 257] width 333 height 15
click at [325, 305] on input "text" at bounding box center [395, 304] width 333 height 15
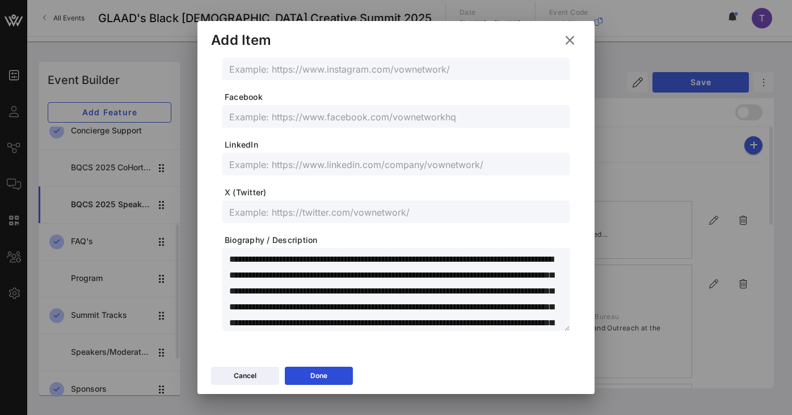
scroll to position [335, 0]
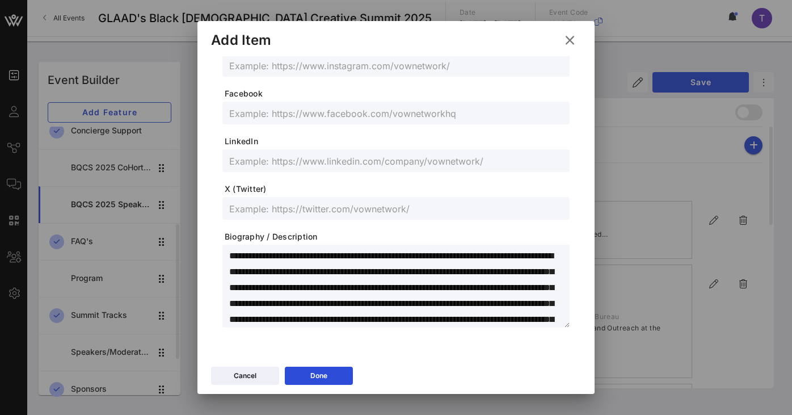
drag, startPoint x: 537, startPoint y: 256, endPoint x: 319, endPoint y: 277, distance: 218.8
click at [319, 277] on textarea "**********" at bounding box center [399, 287] width 340 height 79
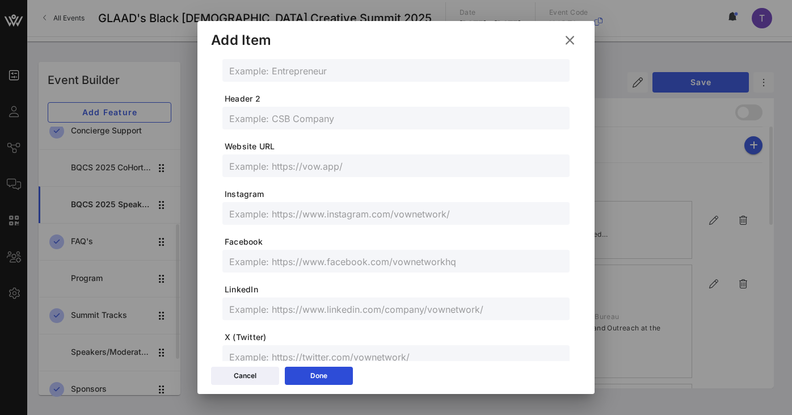
scroll to position [0, 0]
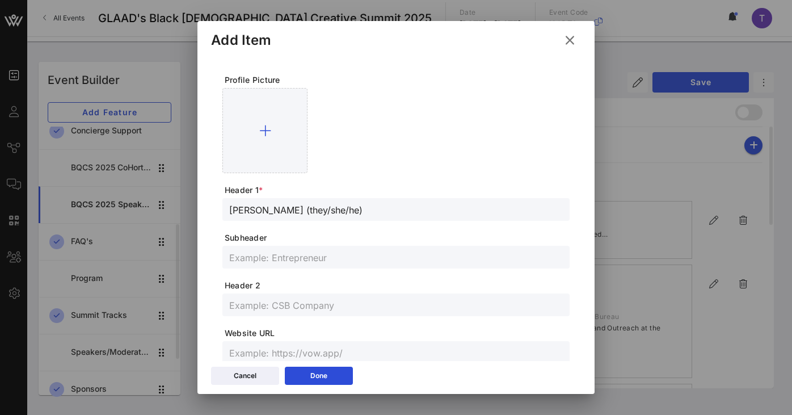
click at [290, 255] on input "text" at bounding box center [395, 257] width 333 height 15
click at [278, 307] on input "text" at bounding box center [395, 304] width 333 height 15
paste input "CEO of The Trevor Project"
type input "CEO of The Trevor Project"
click at [408, 129] on div at bounding box center [395, 130] width 347 height 85
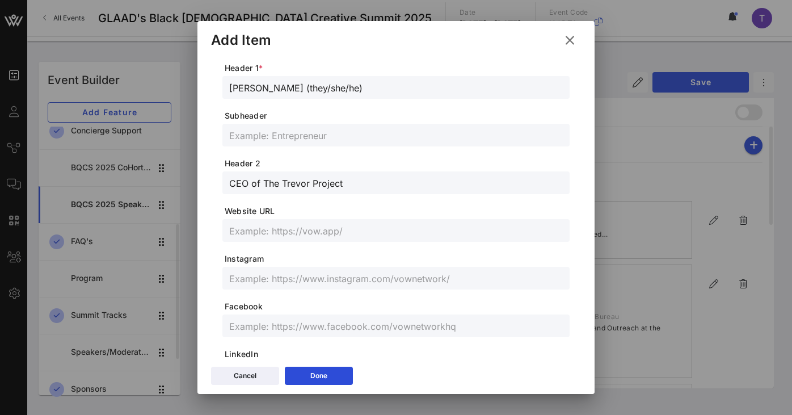
scroll to position [110, 0]
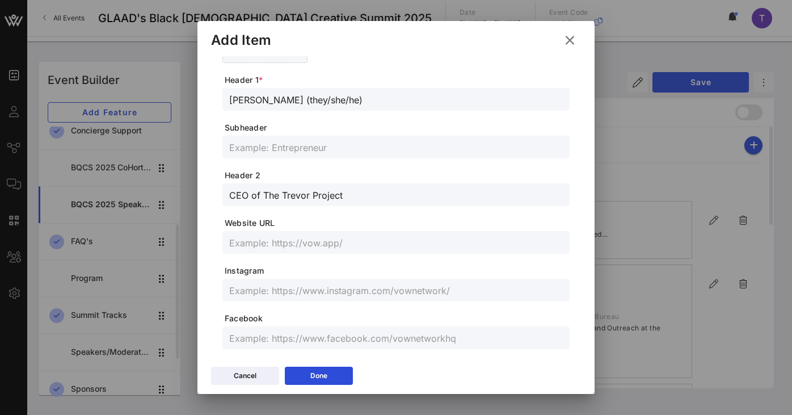
click at [365, 93] on input "[PERSON_NAME] (they/she/he)" at bounding box center [395, 99] width 333 height 15
click at [419, 90] on div "[PERSON_NAME] (they/she/he)" at bounding box center [395, 99] width 333 height 23
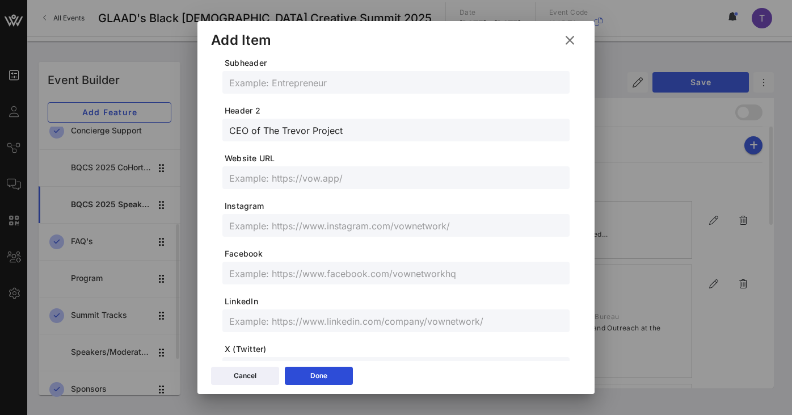
click at [325, 224] on input "text" at bounding box center [395, 225] width 333 height 15
paste input "[URL][DOMAIN_NAME]"
type input "[URL][DOMAIN_NAME]"
